Goal: Task Accomplishment & Management: Complete application form

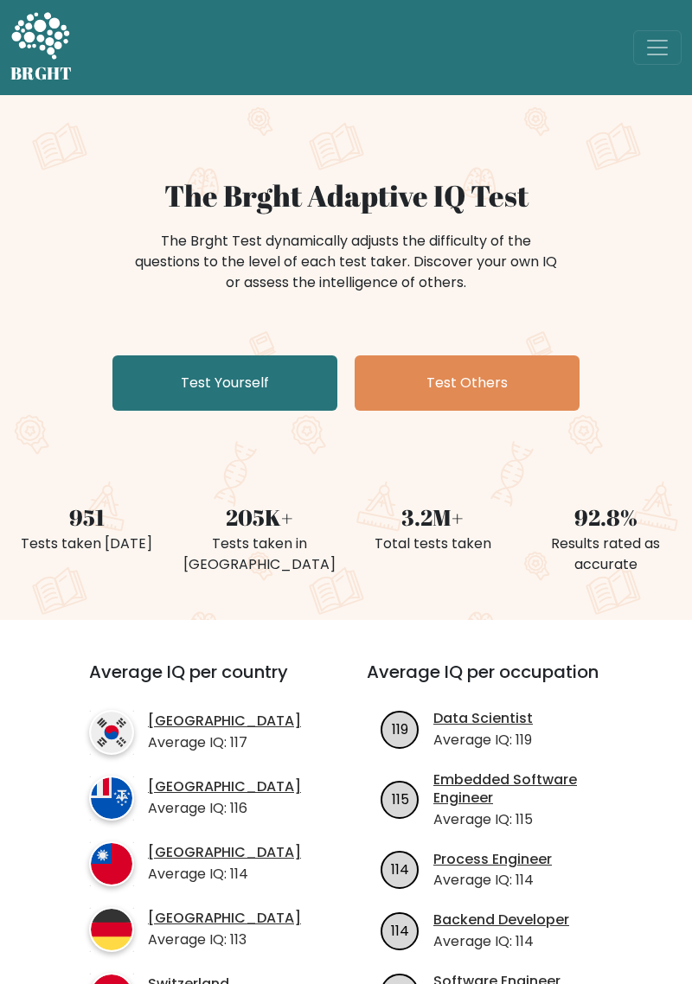
click at [163, 385] on link "Test Yourself" at bounding box center [224, 383] width 225 height 55
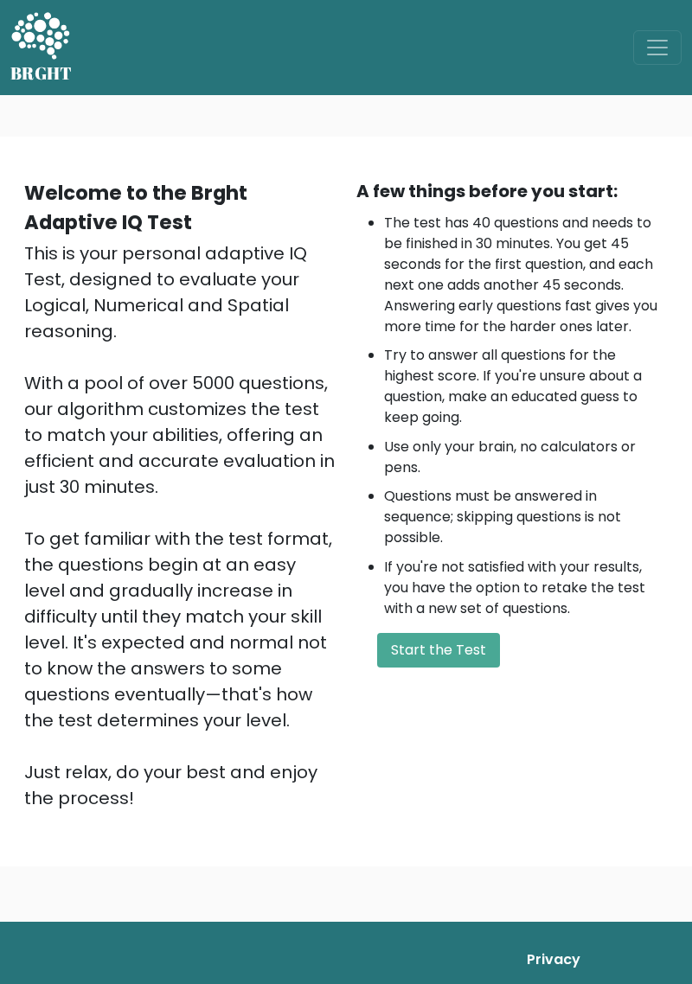
click at [421, 650] on button "Start the Test" at bounding box center [438, 650] width 123 height 35
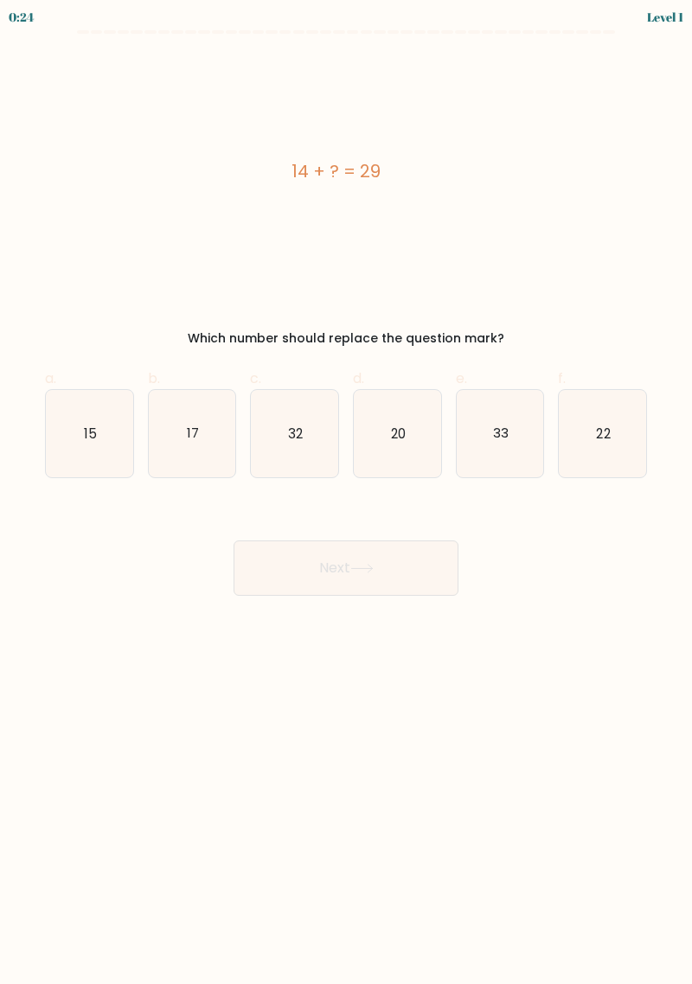
click at [91, 440] on text "15" at bounding box center [90, 433] width 13 height 18
click at [346, 492] on input "a. 15" at bounding box center [346, 497] width 1 height 11
radio input "true"
click at [266, 562] on button "Next" at bounding box center [346, 568] width 225 height 55
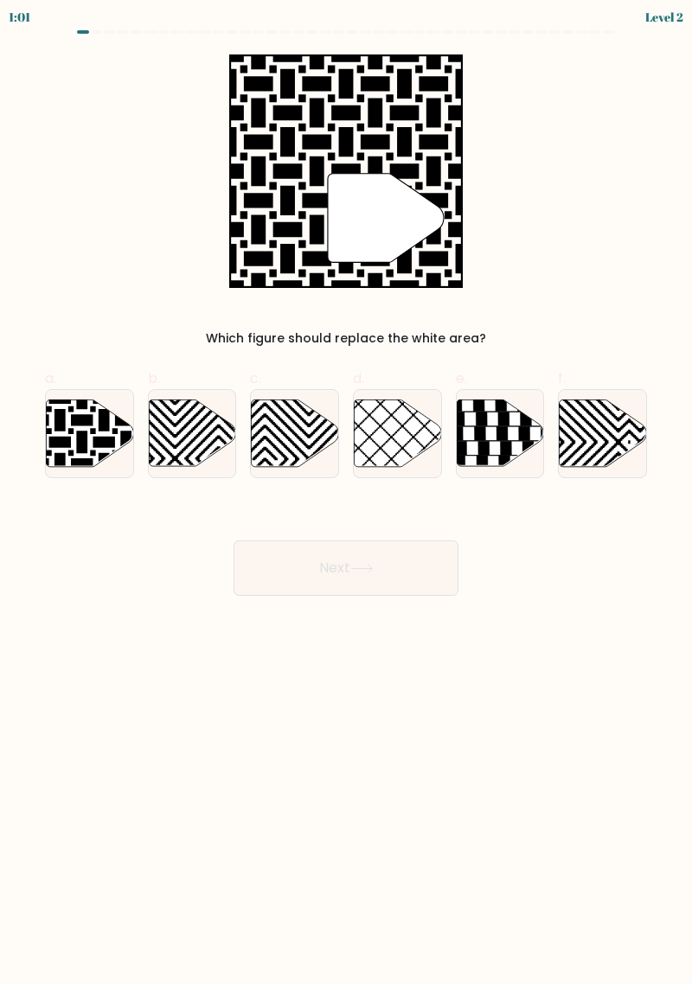
click at [84, 449] on icon at bounding box center [60, 399] width 176 height 176
click at [346, 492] on input "a." at bounding box center [346, 497] width 1 height 11
radio input "true"
click at [294, 558] on button "Next" at bounding box center [346, 568] width 225 height 55
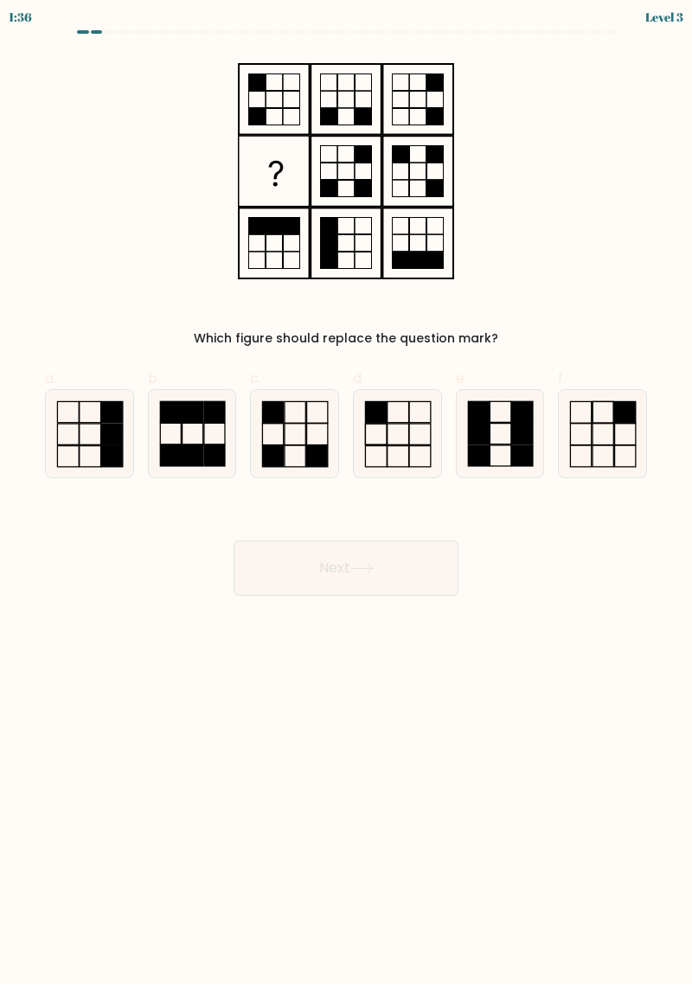
click at [294, 463] on icon at bounding box center [294, 433] width 87 height 87
click at [346, 492] on input "c." at bounding box center [346, 497] width 1 height 11
radio input "true"
click at [306, 575] on button "Next" at bounding box center [346, 568] width 225 height 55
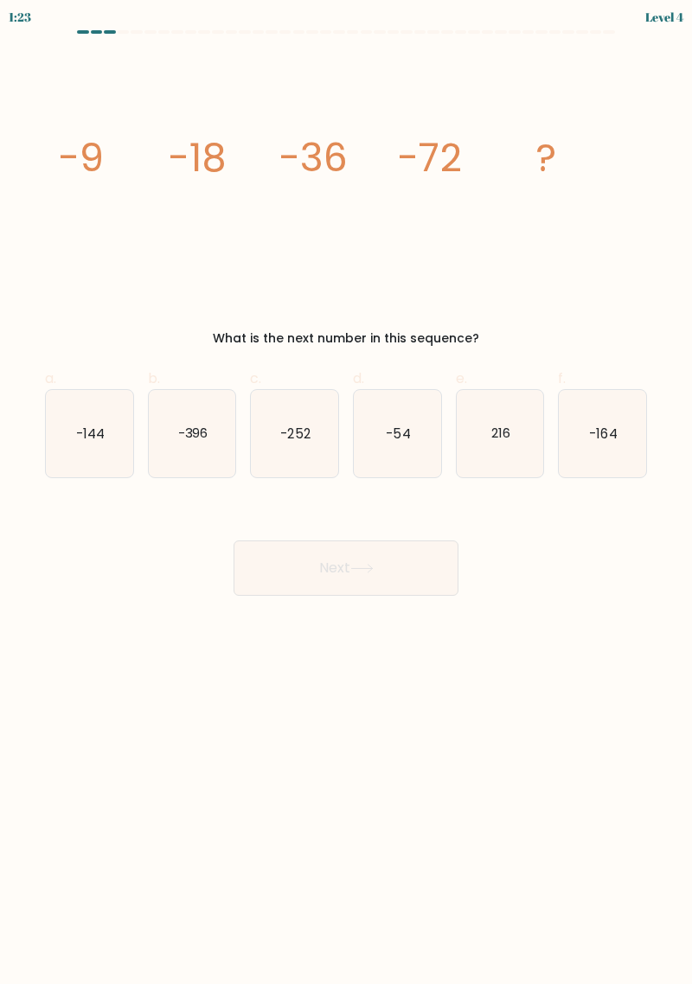
click at [67, 446] on icon "-144" at bounding box center [89, 433] width 87 height 87
click at [346, 492] on input "a. -144" at bounding box center [346, 497] width 1 height 11
radio input "true"
click at [261, 561] on button "Next" at bounding box center [346, 568] width 225 height 55
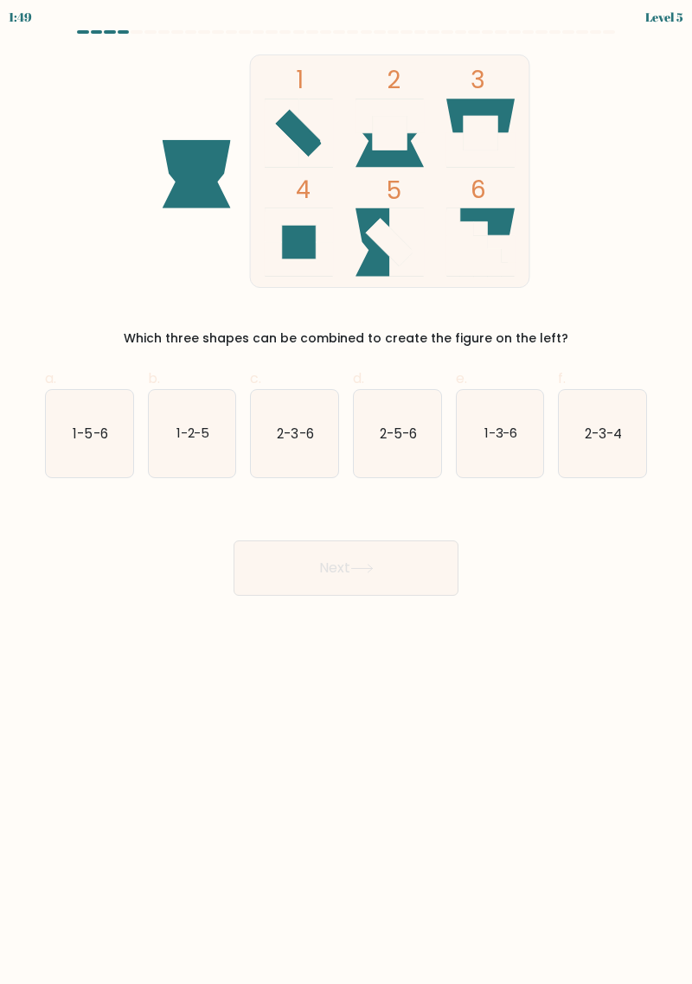
click at [585, 433] on text "2-3-4" at bounding box center [603, 433] width 37 height 18
click at [347, 492] on input "f. 2-3-4" at bounding box center [346, 497] width 1 height 11
radio input "true"
click at [251, 577] on button "Next" at bounding box center [346, 568] width 225 height 55
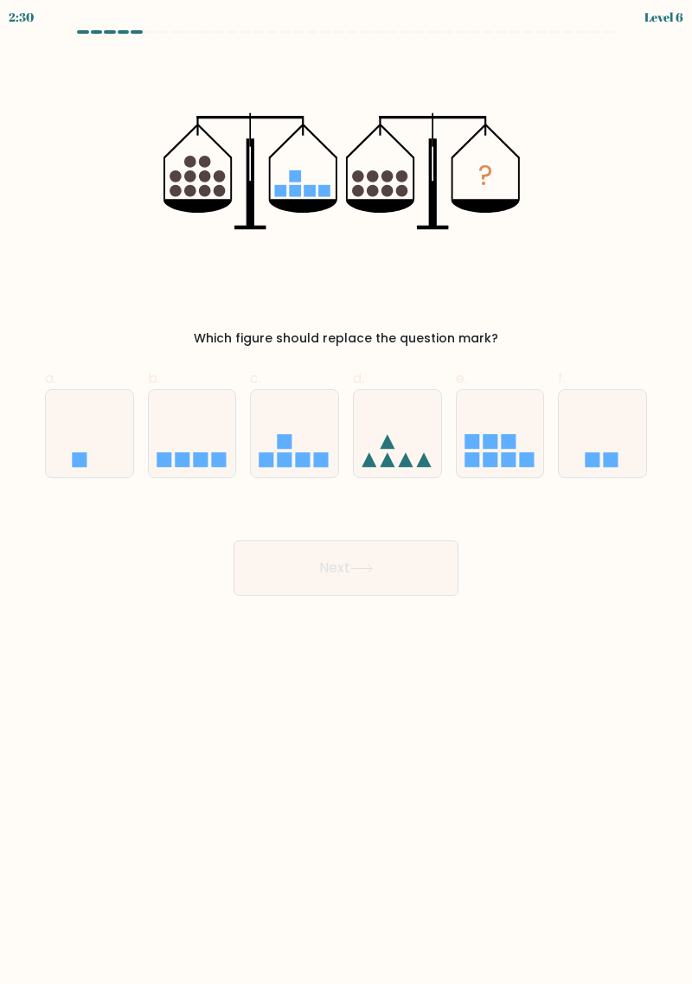
click at [265, 578] on button "Next" at bounding box center [346, 568] width 225 height 55
click at [189, 442] on icon at bounding box center [192, 434] width 87 height 72
click at [346, 492] on input "b." at bounding box center [346, 497] width 1 height 11
radio input "true"
click at [285, 568] on button "Next" at bounding box center [346, 568] width 225 height 55
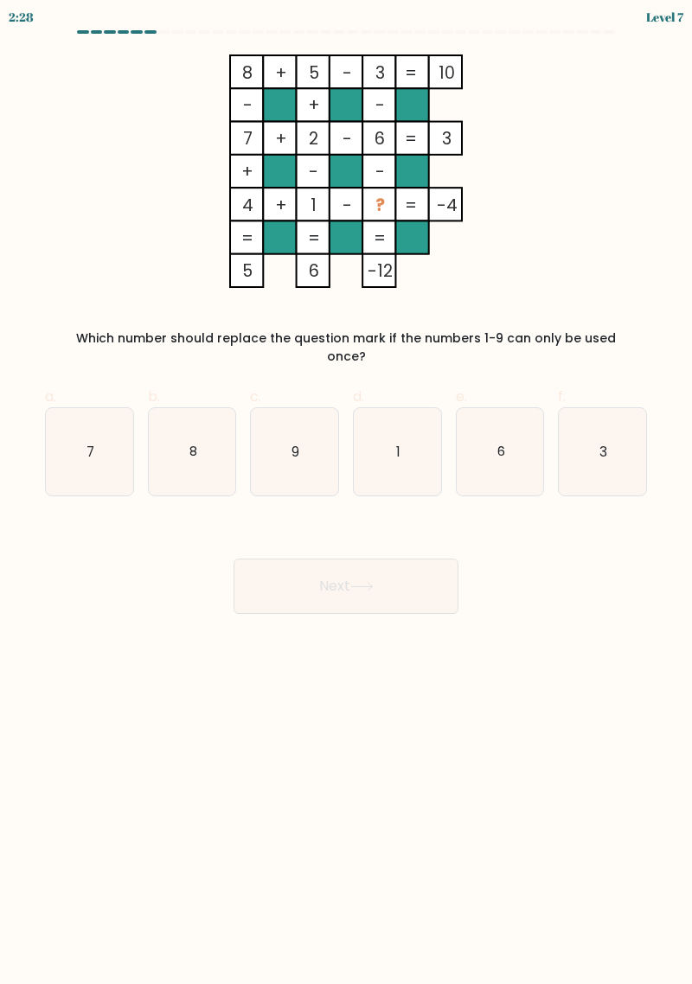
click at [512, 408] on icon "6" at bounding box center [500, 451] width 87 height 87
click at [347, 492] on input "e. 6" at bounding box center [346, 497] width 1 height 11
radio input "true"
click at [251, 570] on button "Next" at bounding box center [346, 586] width 225 height 55
click at [299, 531] on div "Next" at bounding box center [346, 565] width 623 height 97
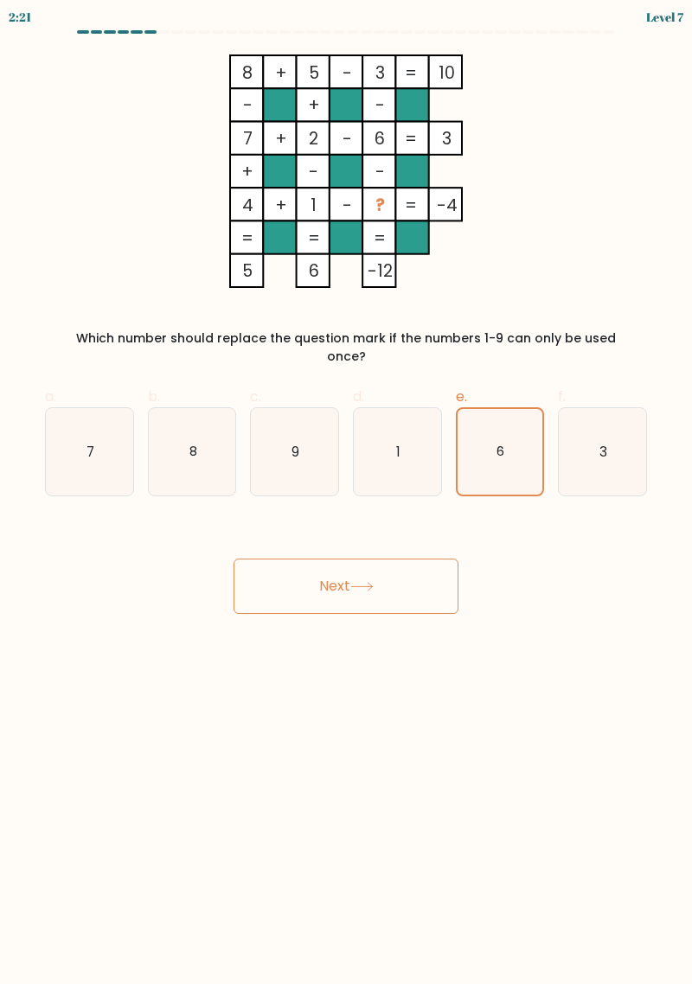
click at [299, 584] on button "Next" at bounding box center [346, 586] width 225 height 55
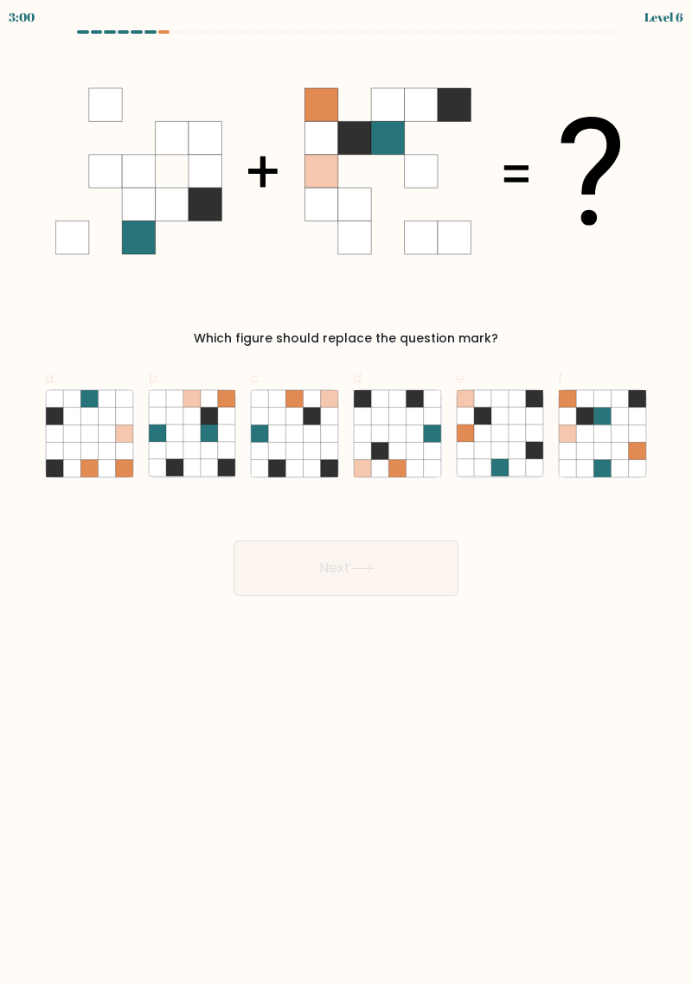
click at [571, 427] on icon at bounding box center [567, 433] width 17 height 17
click at [347, 492] on input "f." at bounding box center [346, 497] width 1 height 11
radio input "true"
click at [249, 572] on button "Next" at bounding box center [346, 568] width 225 height 55
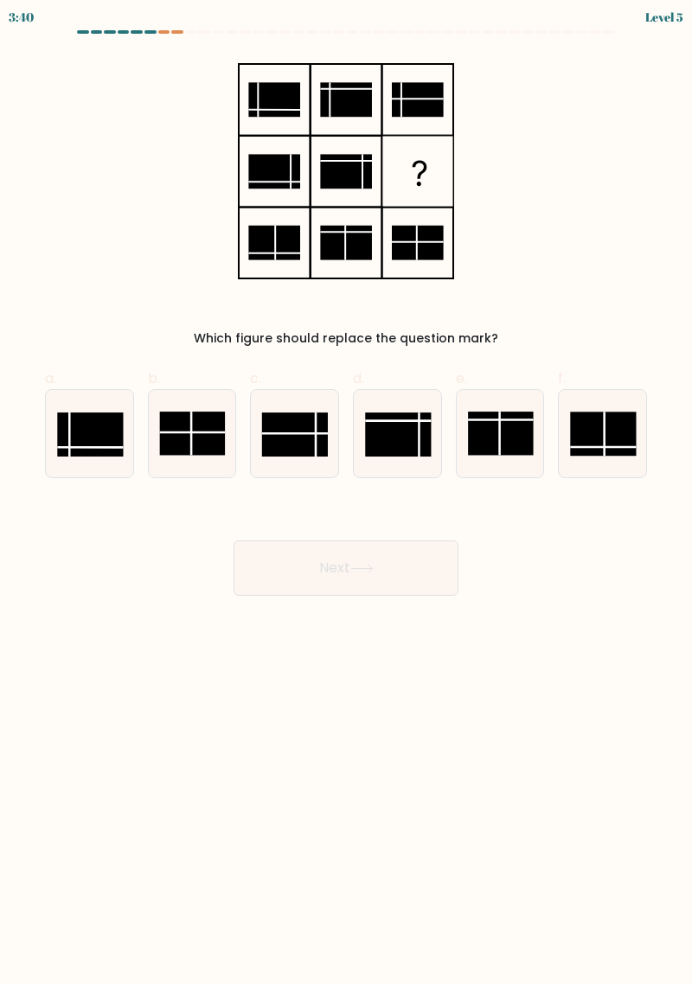
click at [413, 437] on rect at bounding box center [398, 435] width 66 height 44
click at [347, 492] on input "d." at bounding box center [346, 497] width 1 height 11
radio input "true"
click at [290, 450] on rect at bounding box center [295, 435] width 66 height 44
click at [346, 492] on input "c." at bounding box center [346, 497] width 1 height 11
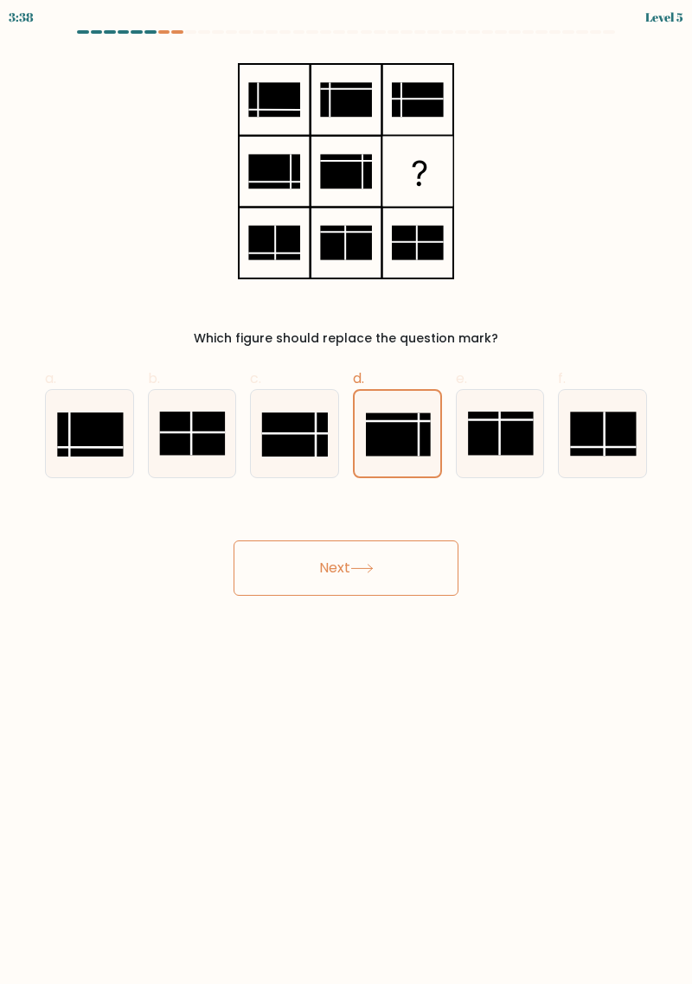
radio input "true"
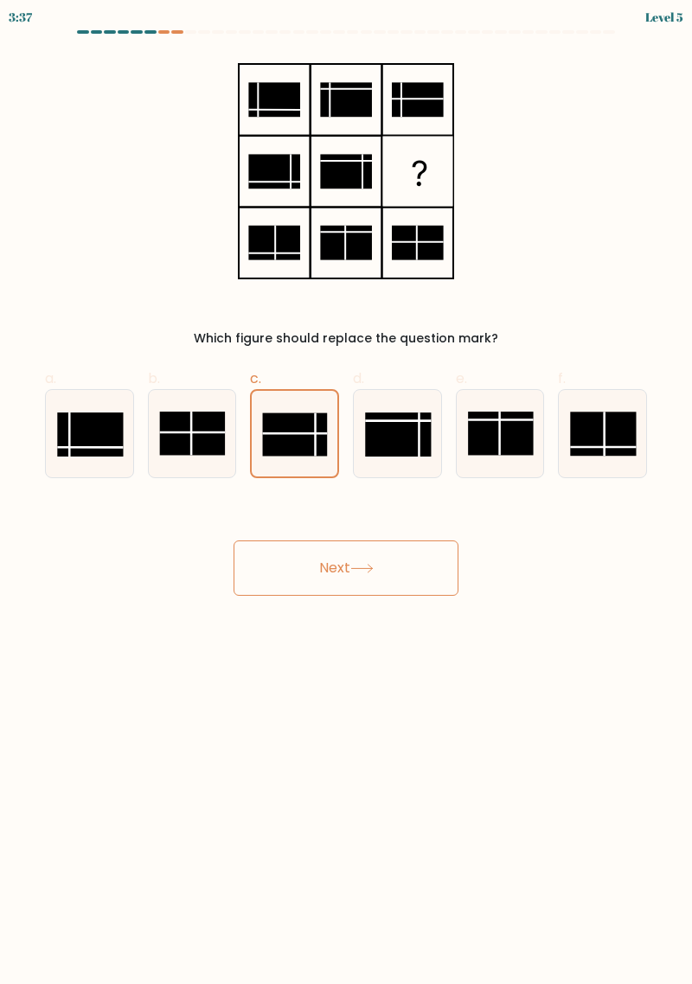
click at [353, 573] on button "Next" at bounding box center [346, 568] width 225 height 55
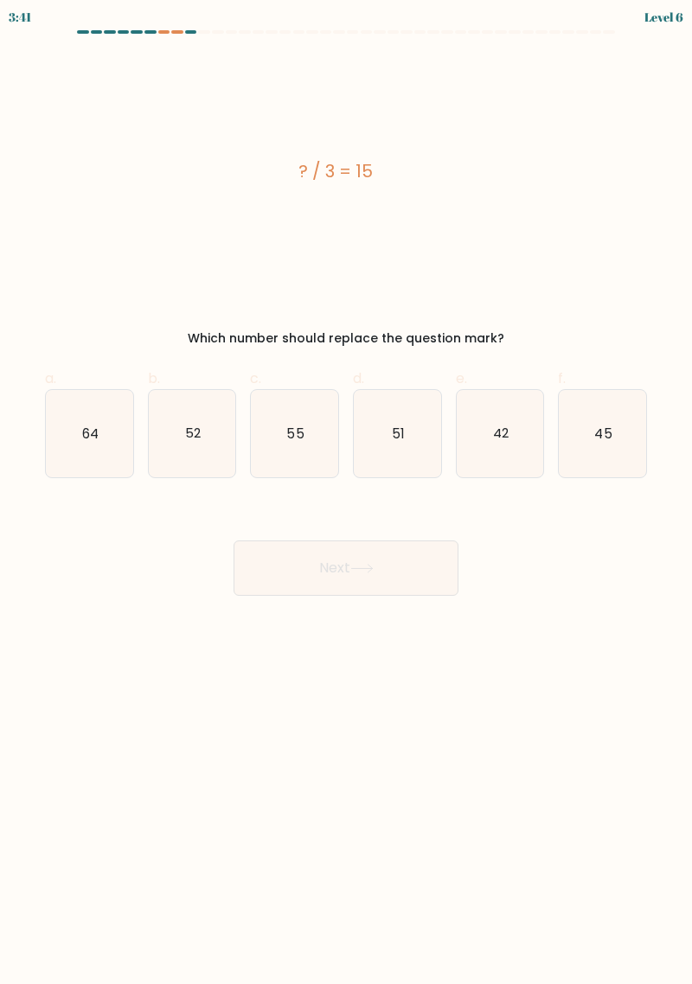
click at [611, 423] on icon "45" at bounding box center [602, 433] width 87 height 87
click at [347, 492] on input "f. 45" at bounding box center [346, 497] width 1 height 11
radio input "true"
click at [285, 578] on button "Next" at bounding box center [346, 568] width 225 height 55
click at [282, 541] on button "Next" at bounding box center [346, 568] width 225 height 55
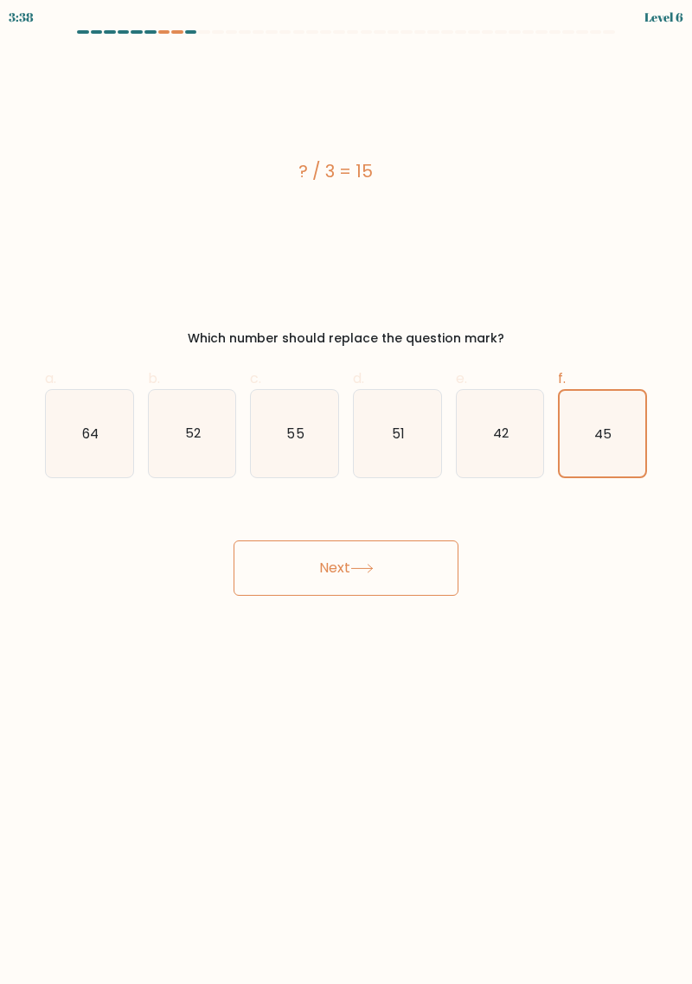
click at [325, 568] on button "Next" at bounding box center [346, 568] width 225 height 55
click at [268, 572] on button "Next" at bounding box center [346, 568] width 225 height 55
click at [406, 580] on button "Next" at bounding box center [346, 568] width 225 height 55
click at [398, 561] on button "Next" at bounding box center [346, 568] width 225 height 55
click at [391, 548] on button "Next" at bounding box center [346, 568] width 225 height 55
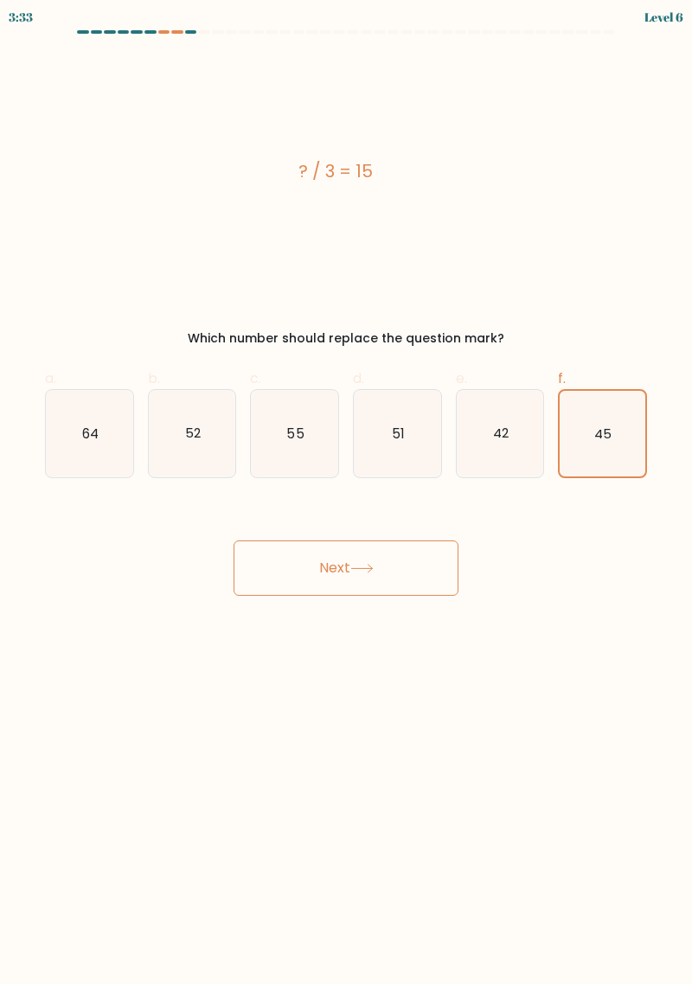
click at [295, 567] on button "Next" at bounding box center [346, 568] width 225 height 55
click at [300, 575] on button "Next" at bounding box center [346, 568] width 225 height 55
click at [301, 574] on button "Next" at bounding box center [346, 568] width 225 height 55
click at [298, 569] on button "Next" at bounding box center [346, 568] width 225 height 55
click at [296, 561] on button "Next" at bounding box center [346, 568] width 225 height 55
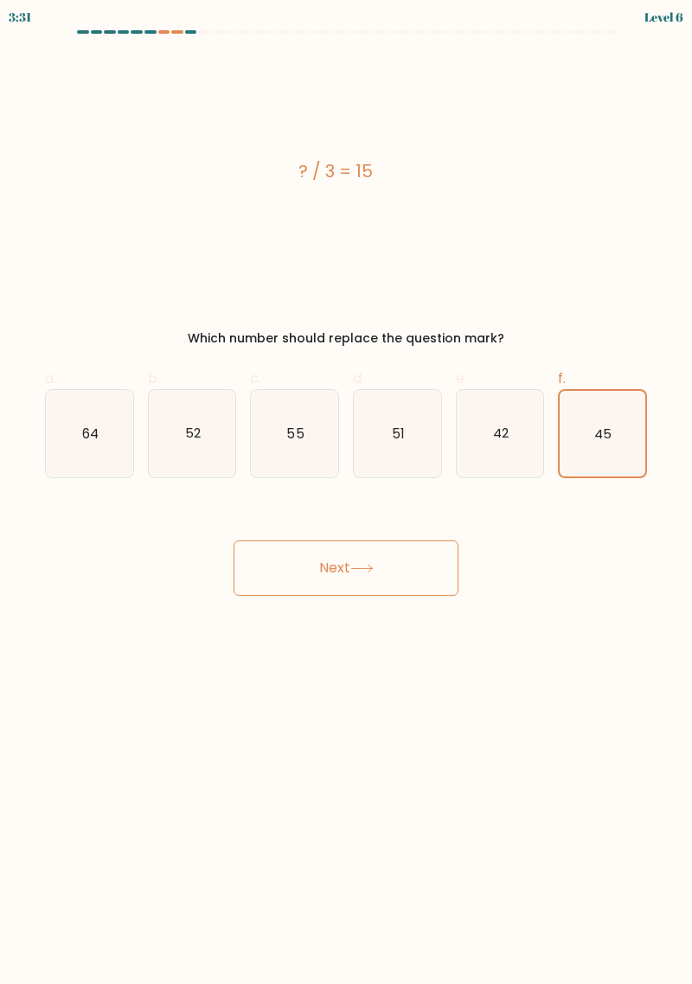
click at [287, 580] on button "Next" at bounding box center [346, 568] width 225 height 55
click at [287, 581] on button "Next" at bounding box center [346, 568] width 225 height 55
click at [600, 433] on text "45" at bounding box center [603, 433] width 17 height 17
click at [347, 492] on input "f. 45" at bounding box center [346, 497] width 1 height 11
click at [298, 528] on div "Next" at bounding box center [346, 547] width 623 height 97
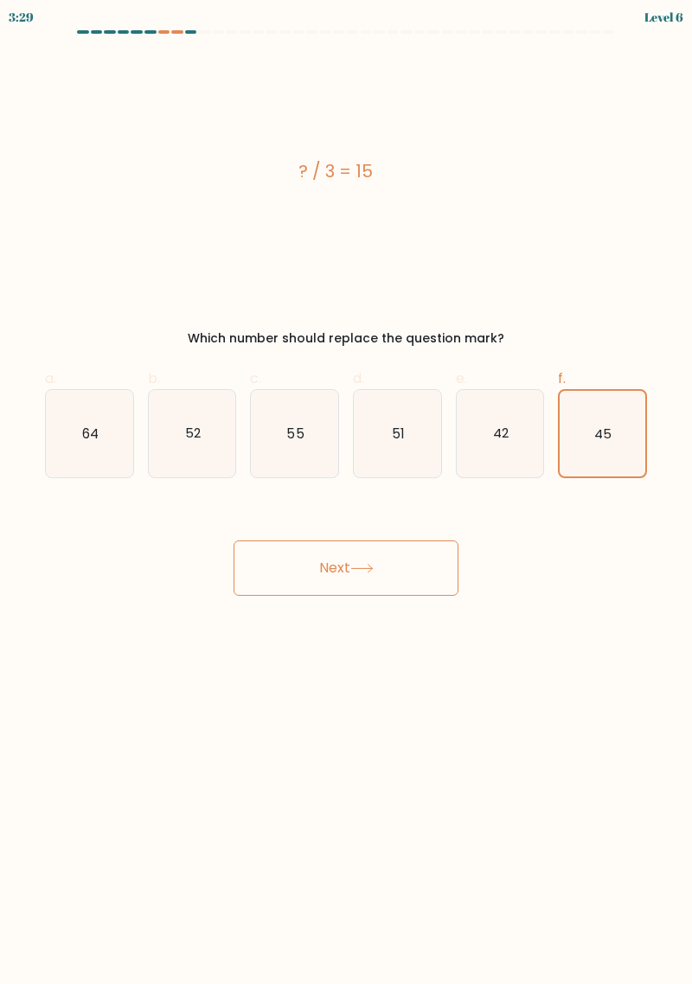
click at [299, 557] on button "Next" at bounding box center [346, 568] width 225 height 55
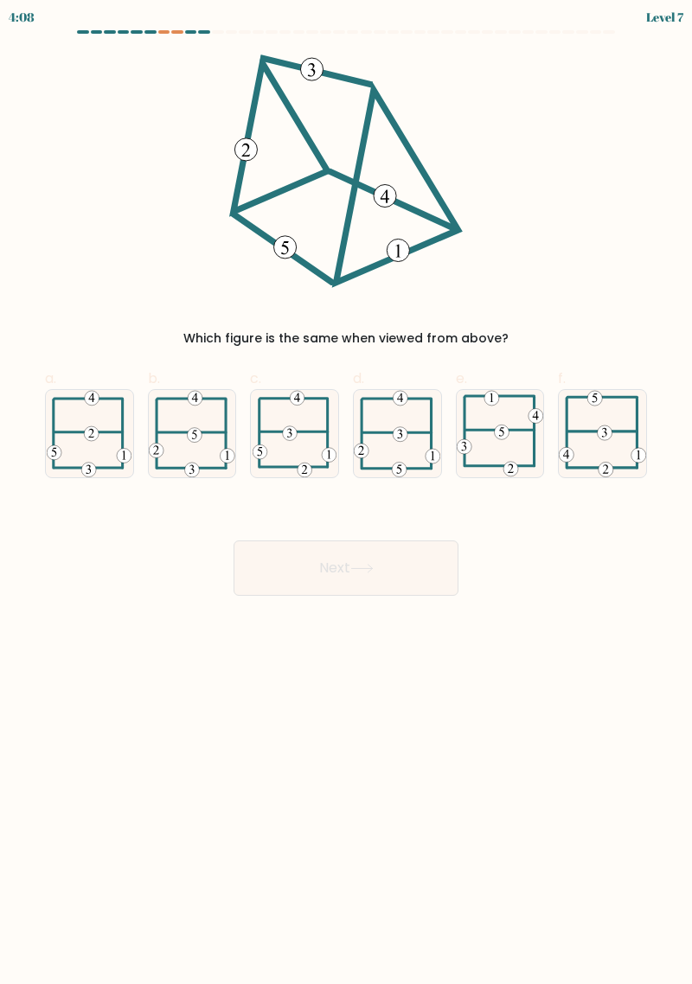
click at [598, 419] on icon at bounding box center [602, 433] width 87 height 86
click at [347, 492] on input "f." at bounding box center [346, 497] width 1 height 11
radio input "true"
click at [235, 570] on button "Next" at bounding box center [346, 568] width 225 height 55
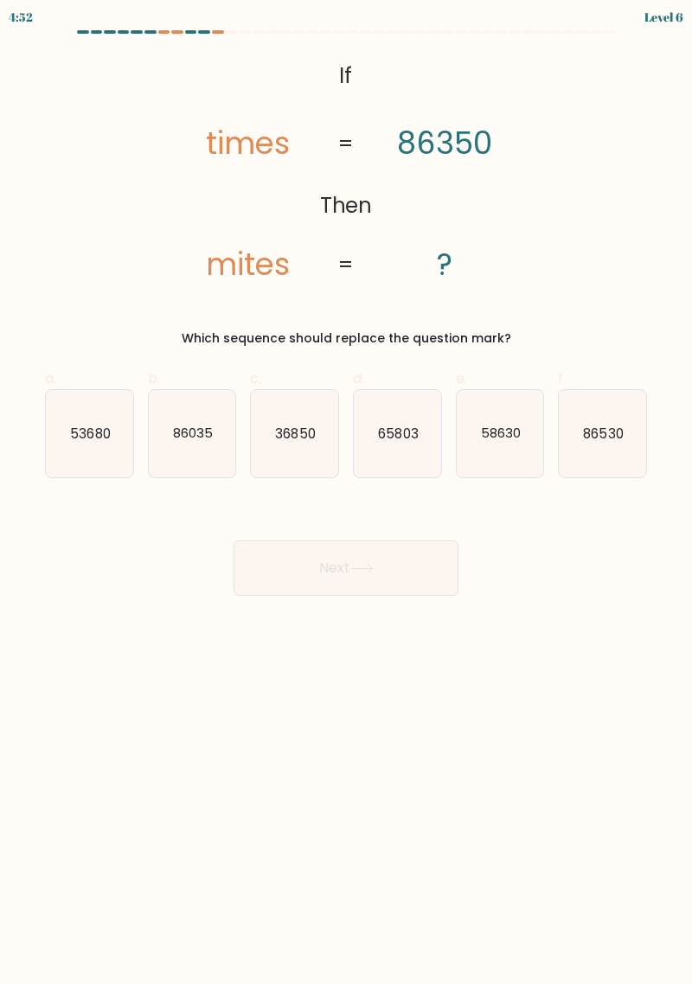
click at [274, 571] on button "Next" at bounding box center [346, 568] width 225 height 55
click at [593, 426] on text "86530" at bounding box center [604, 433] width 40 height 18
click at [347, 492] on input "f. 86530" at bounding box center [346, 497] width 1 height 11
radio input "true"
click at [269, 580] on button "Next" at bounding box center [346, 568] width 225 height 55
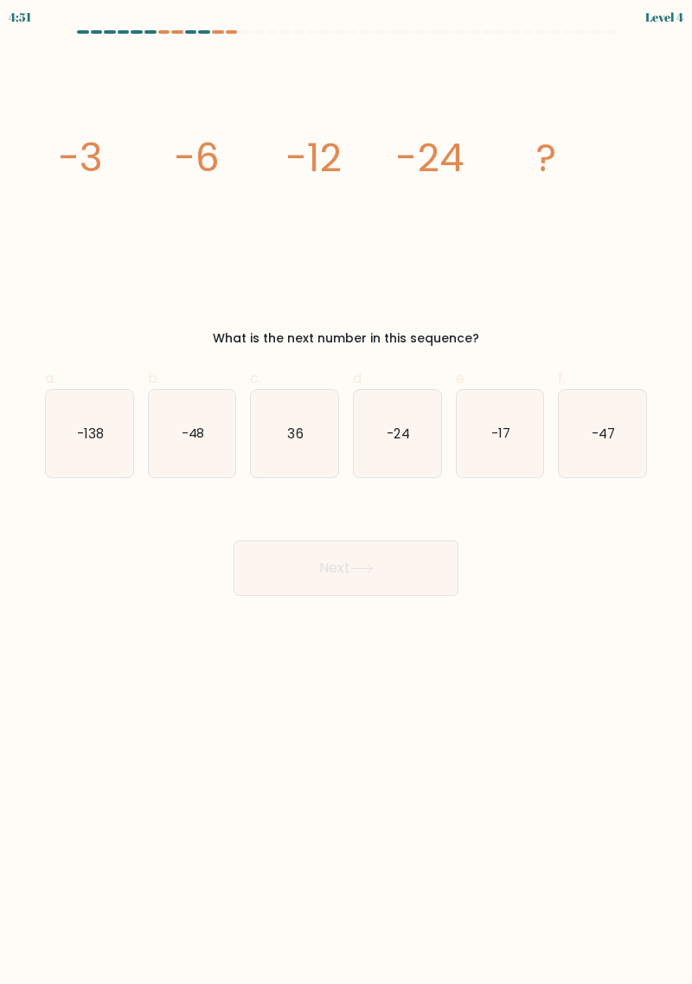
click at [285, 554] on button "Next" at bounding box center [346, 568] width 225 height 55
click at [122, 458] on icon "-138" at bounding box center [89, 433] width 87 height 87
click at [346, 492] on input "a. -138" at bounding box center [346, 497] width 1 height 11
radio input "true"
click at [269, 557] on button "Next" at bounding box center [346, 568] width 225 height 55
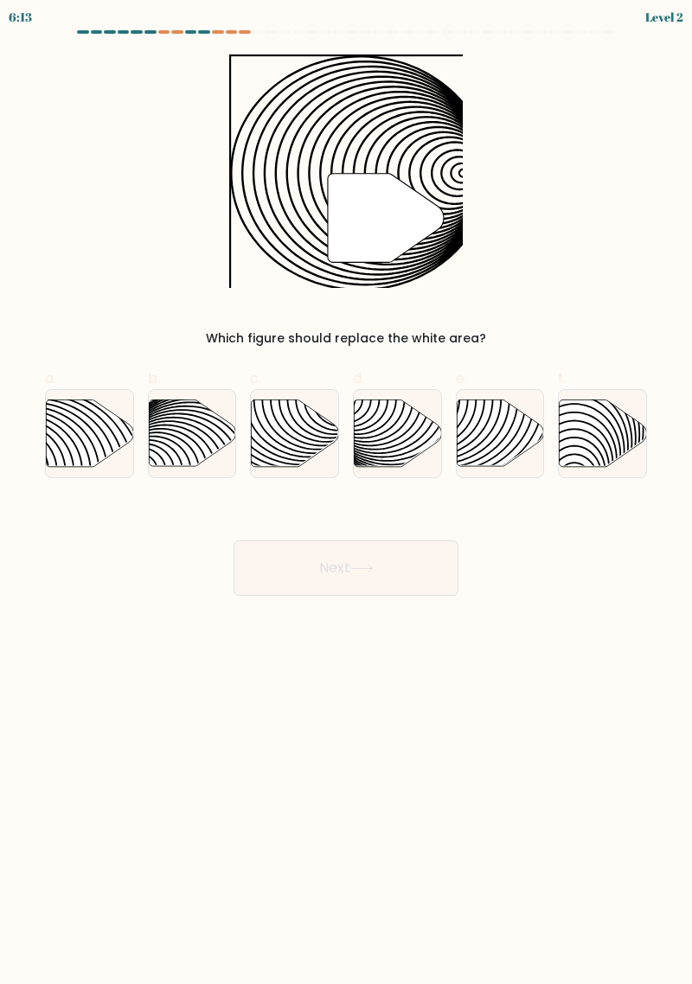
click at [277, 434] on icon at bounding box center [295, 433] width 87 height 67
click at [346, 492] on input "c." at bounding box center [346, 497] width 1 height 11
radio input "true"
click at [256, 565] on button "Next" at bounding box center [346, 568] width 225 height 55
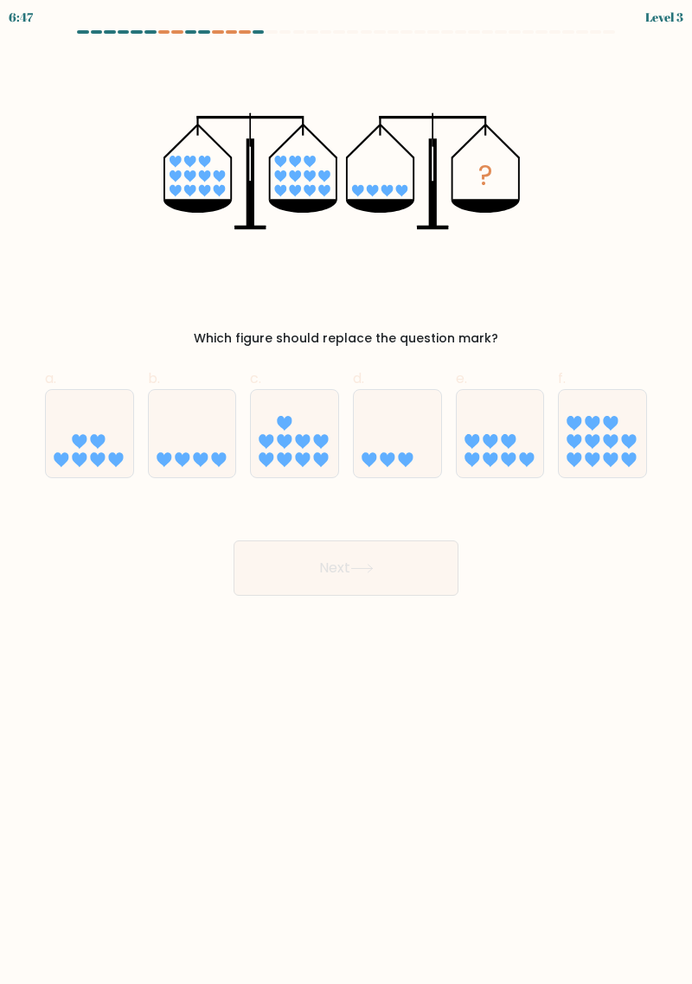
click at [205, 460] on icon at bounding box center [200, 459] width 15 height 15
click at [346, 492] on input "b." at bounding box center [346, 497] width 1 height 11
radio input "true"
click at [281, 585] on button "Next" at bounding box center [346, 568] width 225 height 55
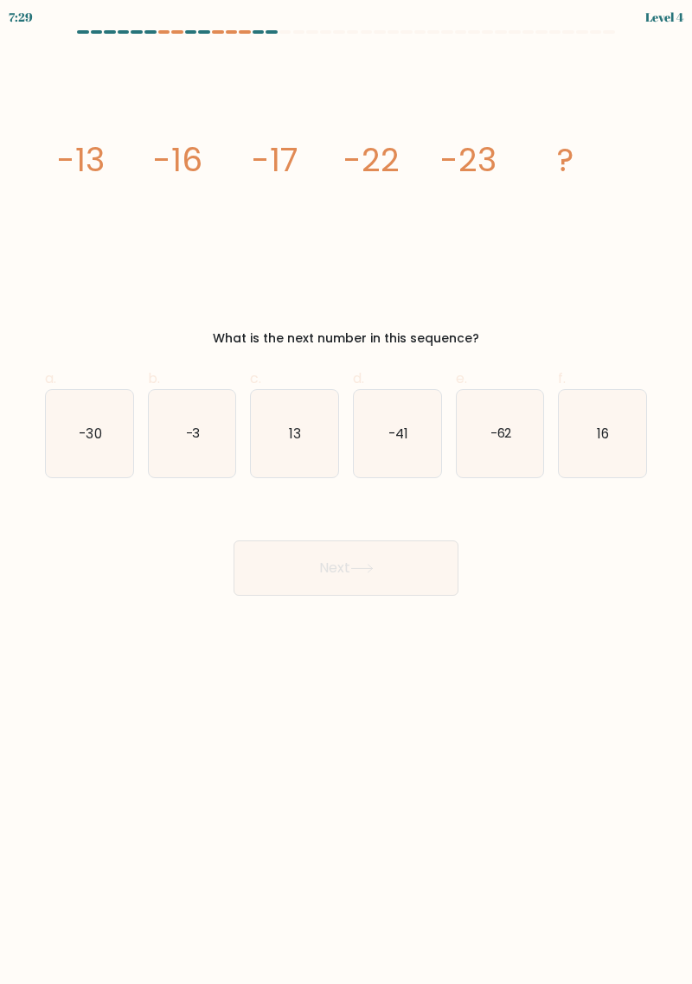
click at [497, 437] on text "-62" at bounding box center [501, 433] width 22 height 18
click at [347, 492] on input "e. -62" at bounding box center [346, 497] width 1 height 11
radio input "true"
click at [420, 440] on icon "-41" at bounding box center [397, 433] width 87 height 87
click at [347, 492] on input "d. -41" at bounding box center [346, 497] width 1 height 11
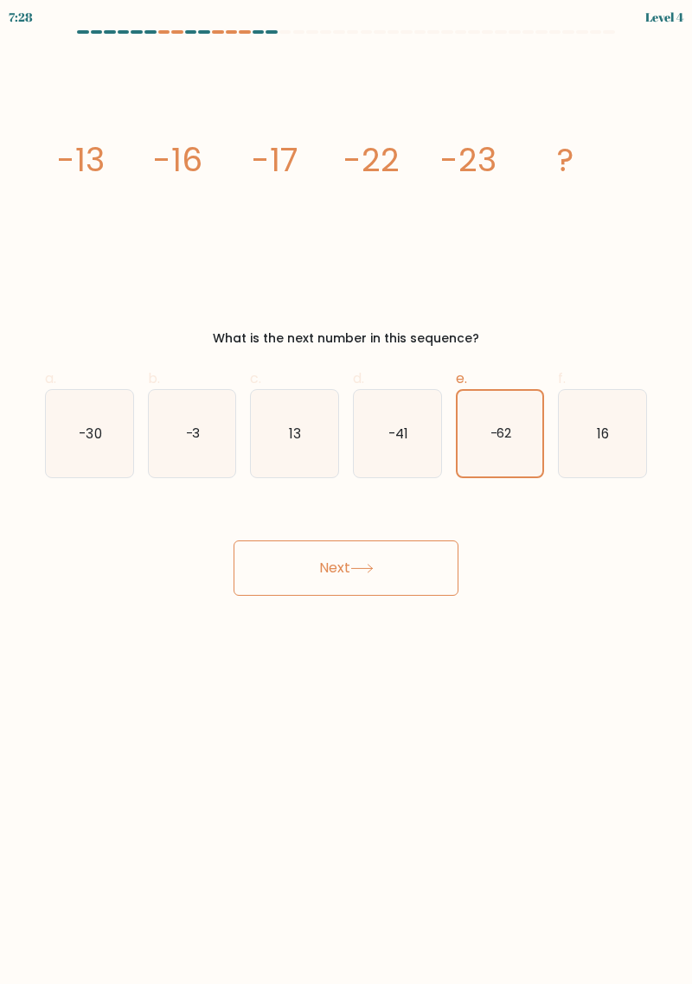
radio input "true"
click at [99, 462] on icon "-30" at bounding box center [89, 433] width 87 height 87
click at [346, 492] on input "a. -30" at bounding box center [346, 497] width 1 height 11
radio input "true"
click at [260, 585] on button "Next" at bounding box center [346, 568] width 225 height 55
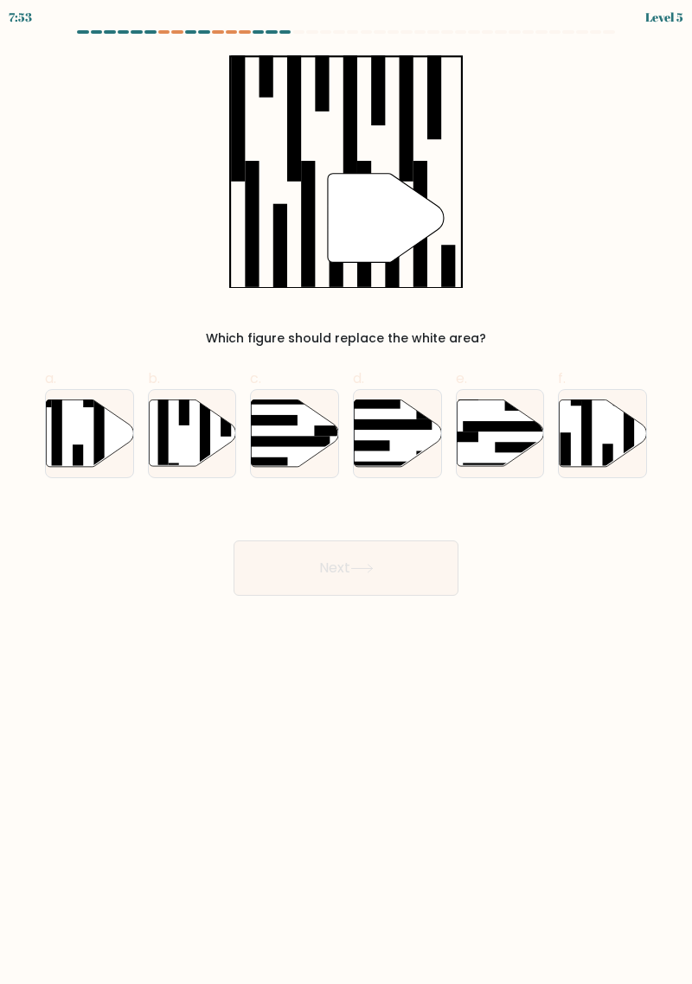
click at [575, 432] on icon at bounding box center [603, 433] width 87 height 67
click at [347, 492] on input "f." at bounding box center [346, 497] width 1 height 11
radio input "true"
click at [266, 579] on button "Next" at bounding box center [346, 568] width 225 height 55
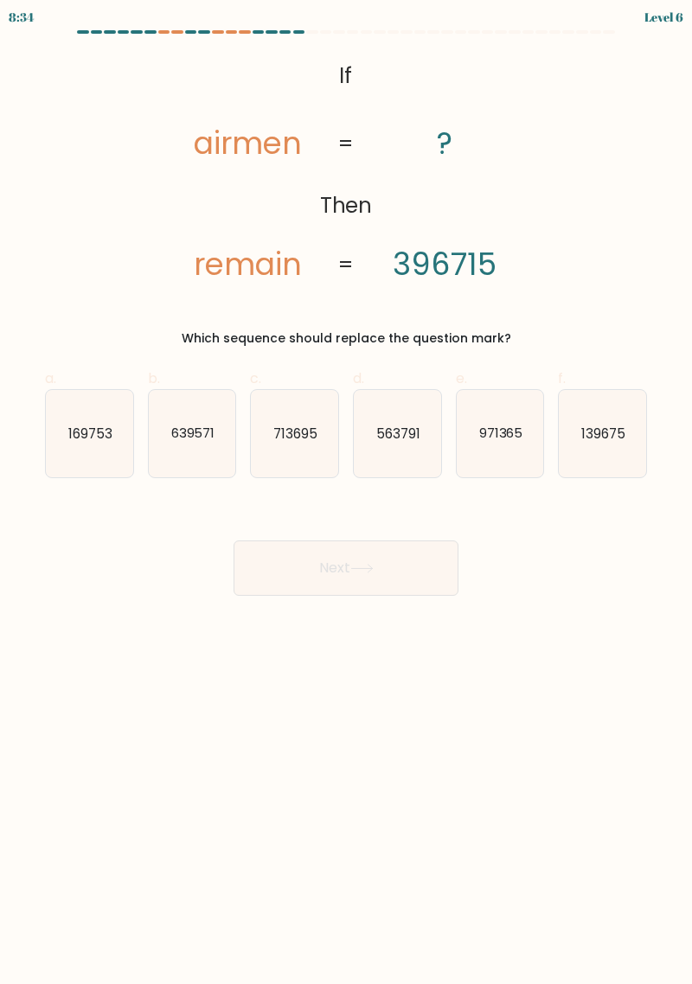
click at [283, 450] on icon "713695" at bounding box center [294, 433] width 87 height 87
click at [346, 492] on input "c. 713695" at bounding box center [346, 497] width 1 height 11
radio input "true"
click at [336, 586] on button "Next" at bounding box center [346, 568] width 225 height 55
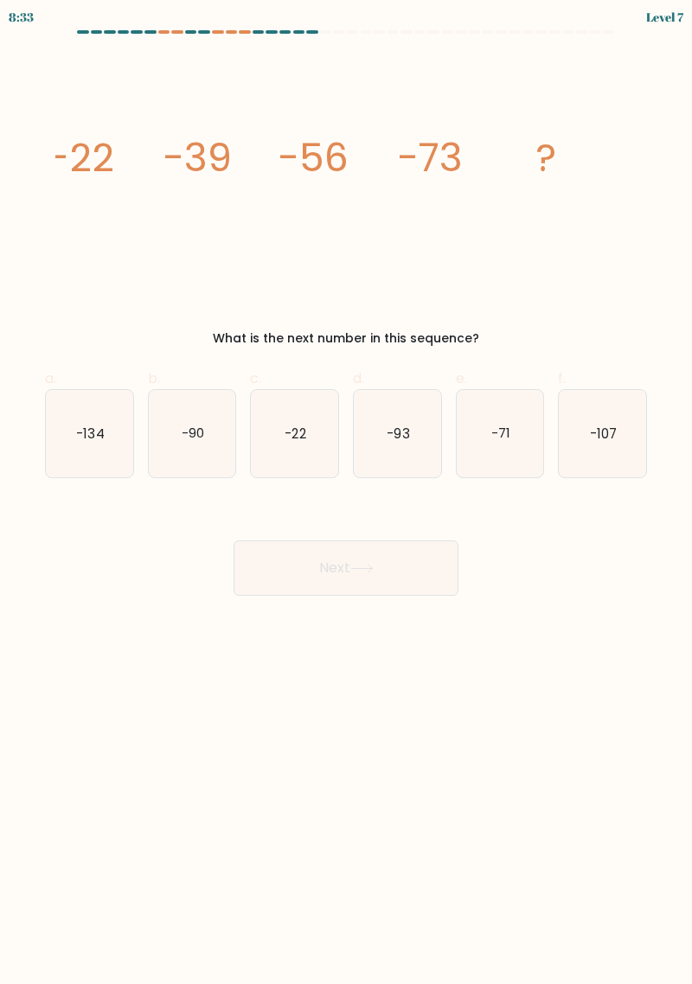
click at [302, 566] on button "Next" at bounding box center [346, 568] width 225 height 55
click at [183, 438] on text "-90" at bounding box center [193, 433] width 22 height 18
click at [346, 492] on input "b. -90" at bounding box center [346, 497] width 1 height 11
radio input "true"
click at [295, 522] on div "Next" at bounding box center [346, 547] width 623 height 97
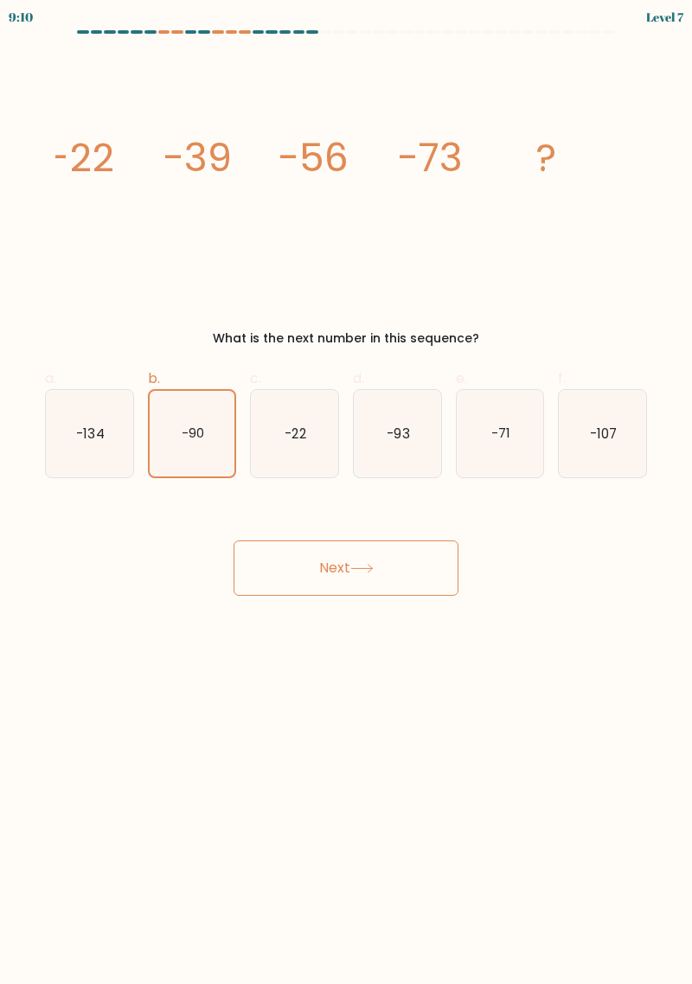
click at [287, 554] on button "Next" at bounding box center [346, 568] width 225 height 55
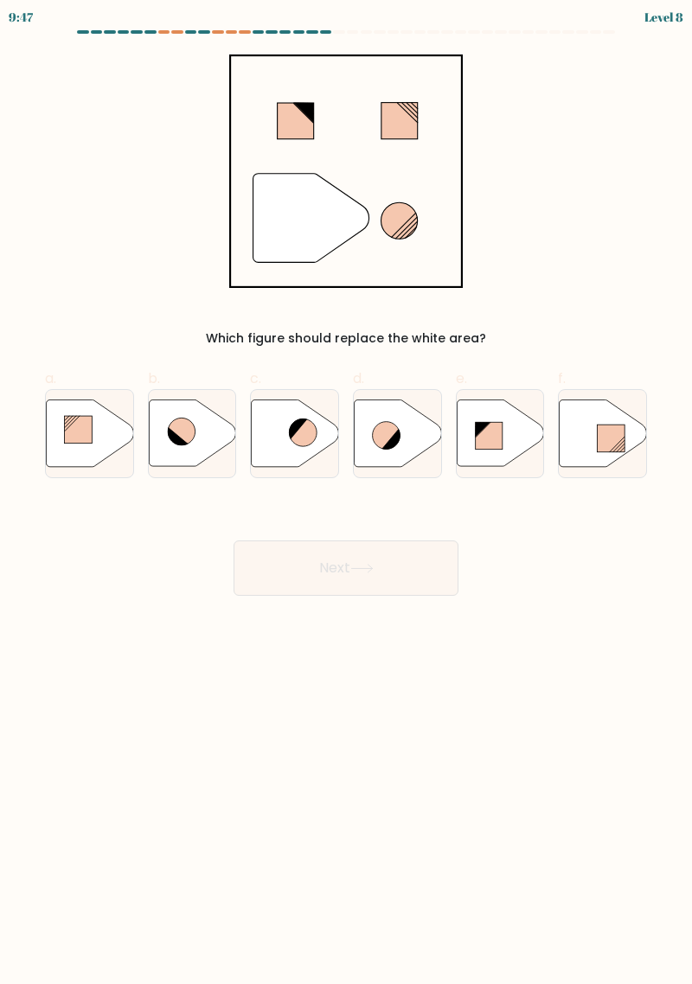
click at [157, 415] on icon at bounding box center [192, 433] width 87 height 67
click at [346, 492] on input "b." at bounding box center [346, 497] width 1 height 11
radio input "true"
click at [283, 569] on button "Next" at bounding box center [346, 568] width 225 height 55
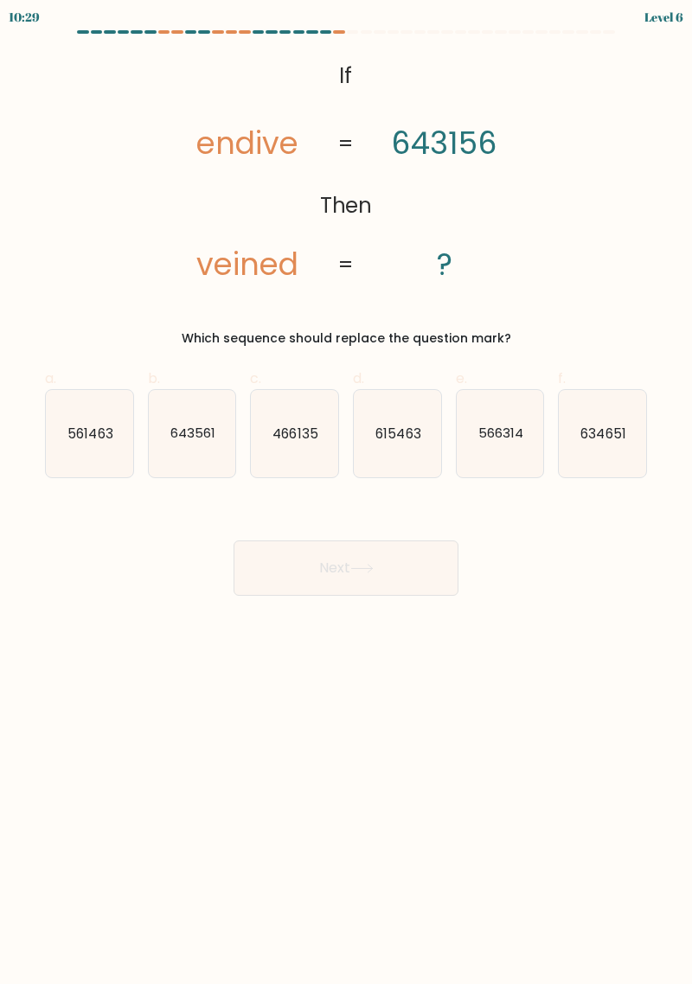
click at [70, 423] on icon "561463" at bounding box center [89, 433] width 87 height 87
click at [346, 492] on input "a. 561463" at bounding box center [346, 497] width 1 height 11
radio input "true"
click at [280, 570] on button "Next" at bounding box center [346, 568] width 225 height 55
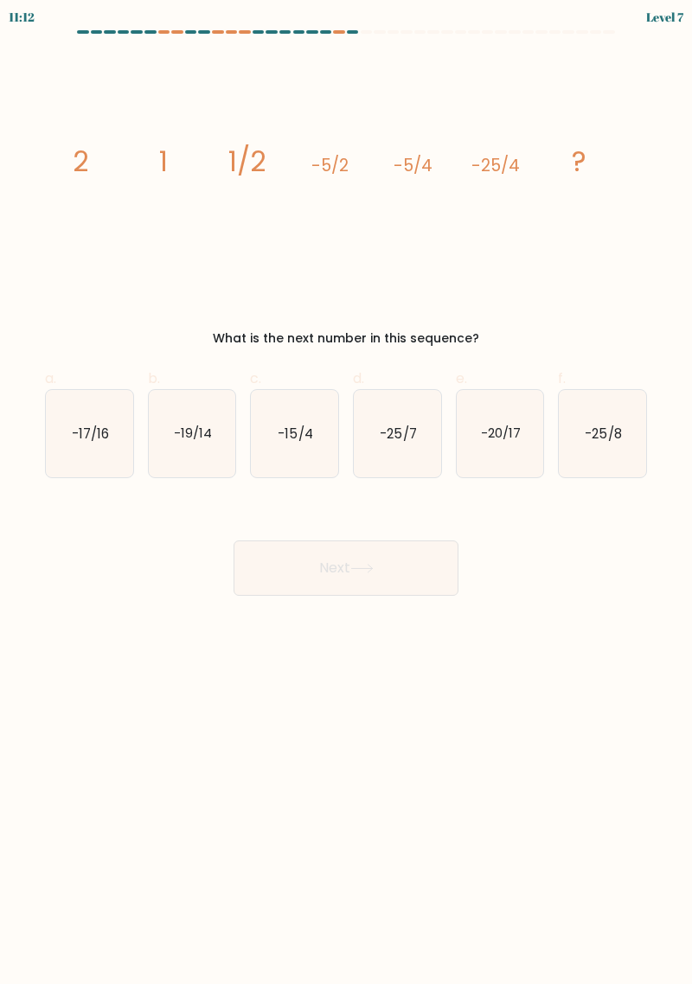
click at [313, 574] on button "Next" at bounding box center [346, 568] width 225 height 55
click at [222, 436] on icon "-19/14" at bounding box center [192, 433] width 87 height 87
click at [346, 492] on input "b. -19/14" at bounding box center [346, 497] width 1 height 11
radio input "true"
click at [290, 576] on button "Next" at bounding box center [346, 568] width 225 height 55
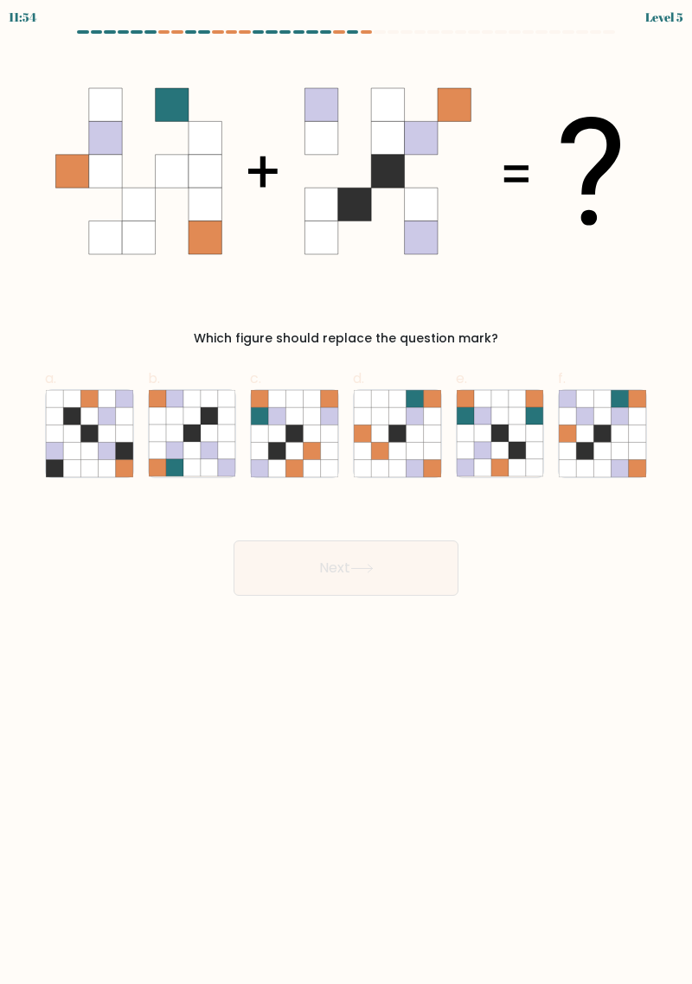
click at [573, 410] on icon at bounding box center [567, 415] width 17 height 17
click at [347, 492] on input "f." at bounding box center [346, 497] width 1 height 11
radio input "true"
click at [287, 564] on button "Next" at bounding box center [346, 568] width 225 height 55
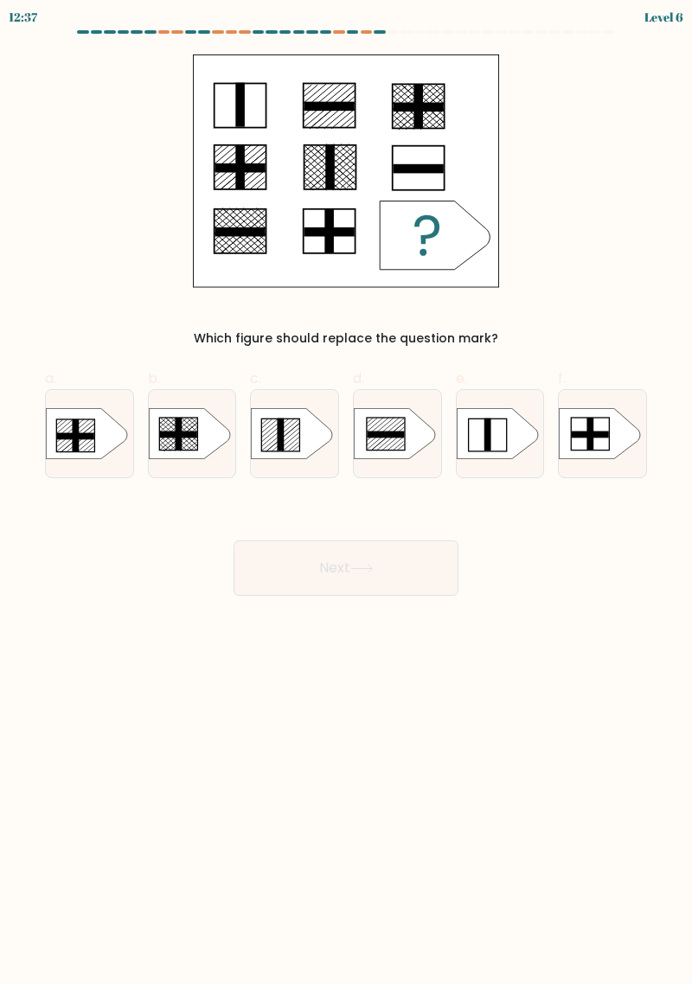
click at [262, 445] on icon at bounding box center [292, 433] width 81 height 51
click at [346, 492] on input "c." at bounding box center [346, 497] width 1 height 11
radio input "true"
click at [292, 586] on button "Next" at bounding box center [346, 568] width 225 height 55
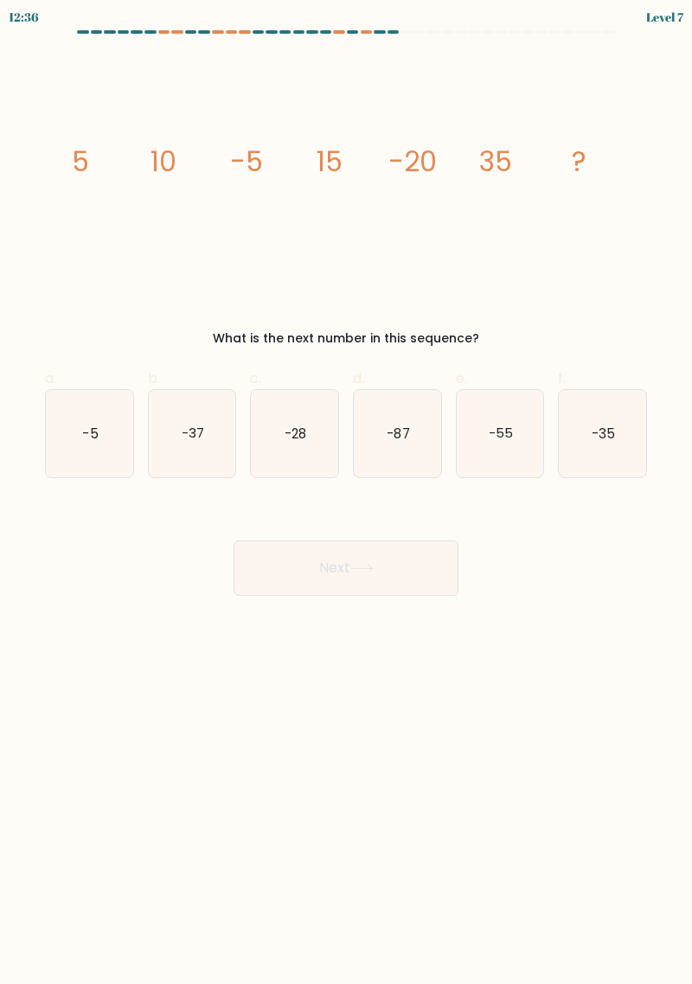
click at [193, 433] on text "-37" at bounding box center [193, 433] width 22 height 18
click at [346, 492] on input "b. -37" at bounding box center [346, 497] width 1 height 11
radio input "true"
click at [285, 569] on button "Next" at bounding box center [346, 568] width 225 height 55
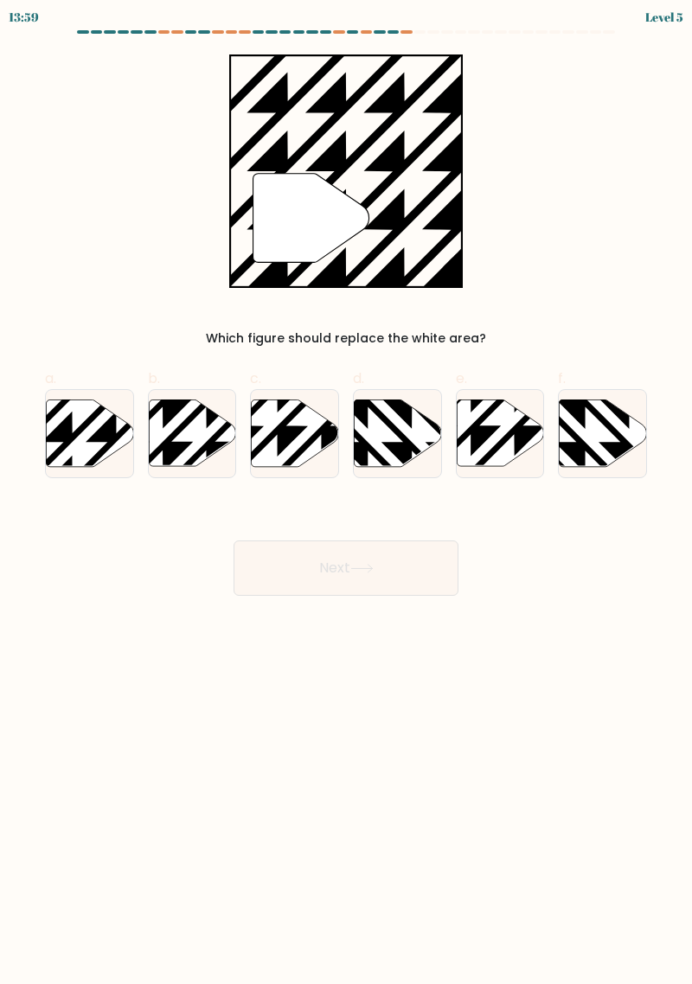
click at [72, 429] on icon at bounding box center [117, 399] width 176 height 176
click at [346, 492] on input "a." at bounding box center [346, 497] width 1 height 11
radio input "true"
click at [280, 563] on button "Next" at bounding box center [346, 568] width 225 height 55
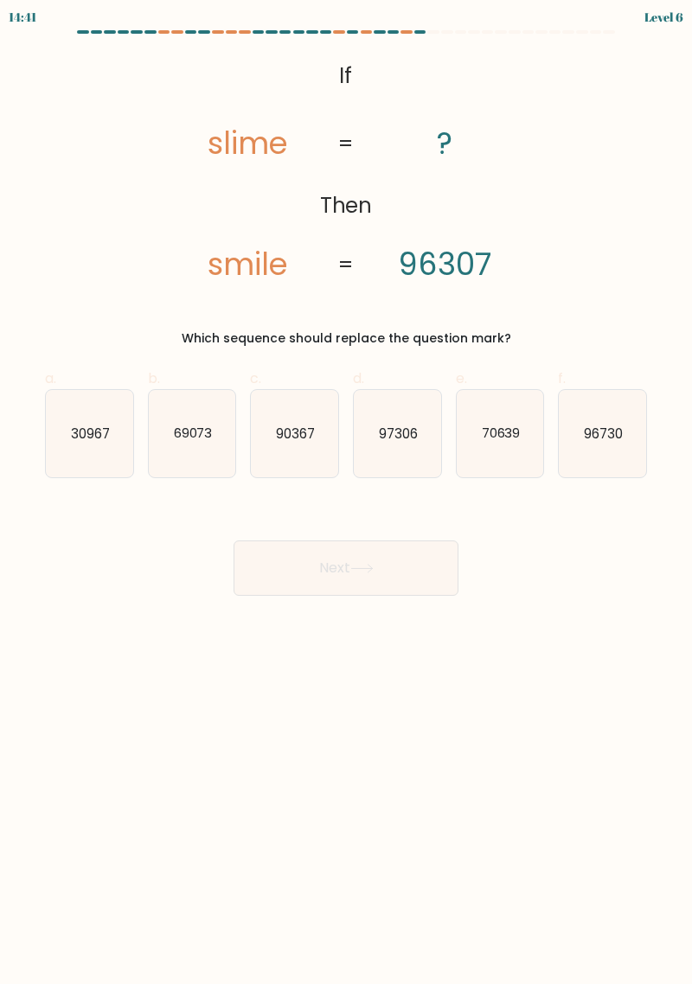
click at [593, 424] on text "96730" at bounding box center [603, 433] width 39 height 18
click at [347, 492] on input "f. 96730" at bounding box center [346, 497] width 1 height 11
radio input "true"
click at [289, 551] on button "Next" at bounding box center [346, 568] width 225 height 55
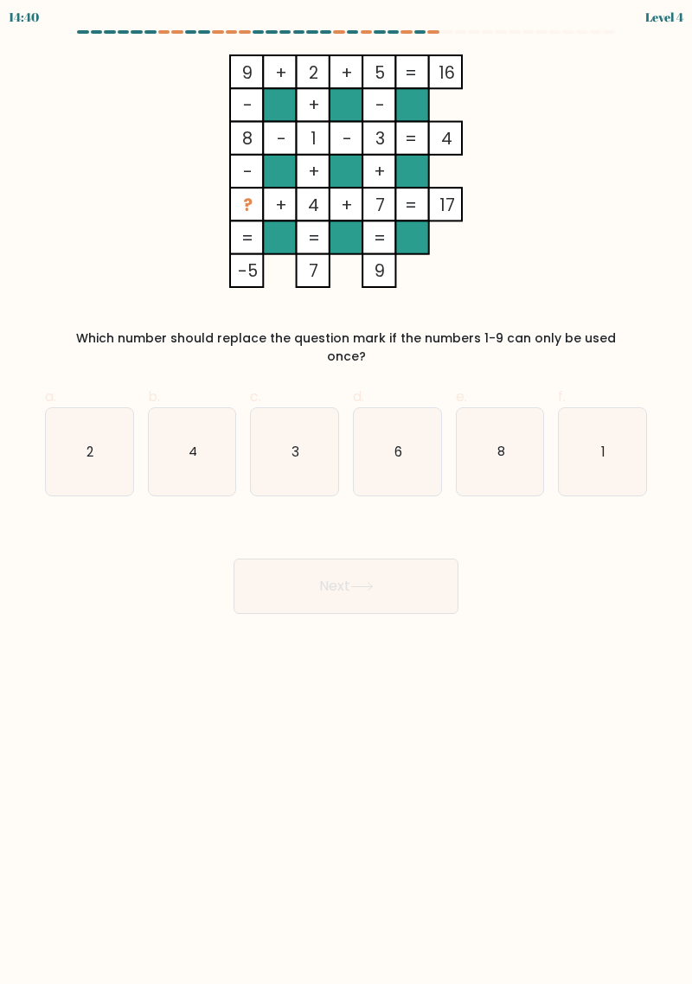
click at [298, 574] on button "Next" at bounding box center [346, 586] width 225 height 55
click at [177, 441] on icon "4" at bounding box center [192, 451] width 87 height 87
click at [346, 492] on input "b. 4" at bounding box center [346, 497] width 1 height 11
radio input "true"
click at [286, 565] on button "Next" at bounding box center [346, 586] width 225 height 55
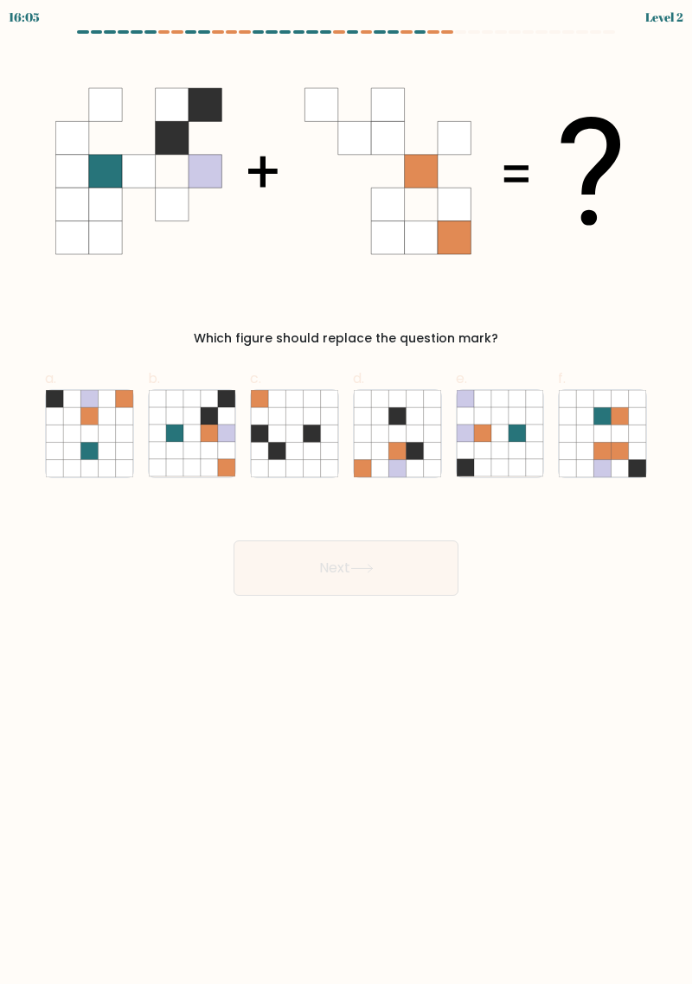
click at [67, 427] on icon at bounding box center [71, 433] width 17 height 17
click at [346, 492] on input "a." at bounding box center [346, 497] width 1 height 11
radio input "true"
click at [288, 570] on button "Next" at bounding box center [346, 568] width 225 height 55
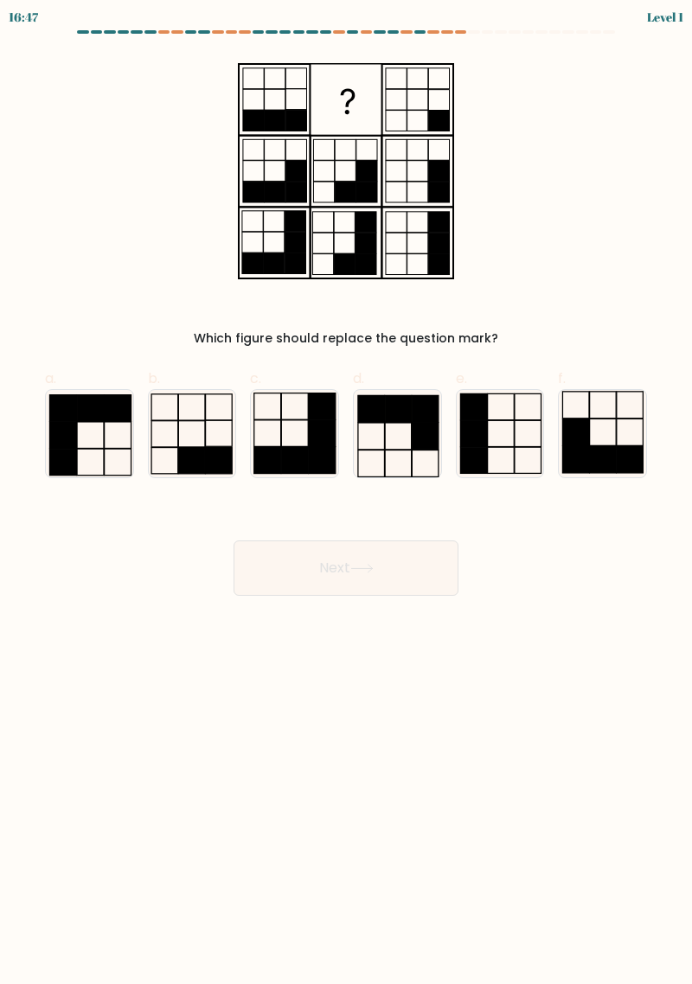
click at [281, 451] on rect at bounding box center [267, 460] width 27 height 26
click at [346, 492] on input "c." at bounding box center [346, 497] width 1 height 11
radio input "true"
click at [303, 564] on button "Next" at bounding box center [346, 568] width 225 height 55
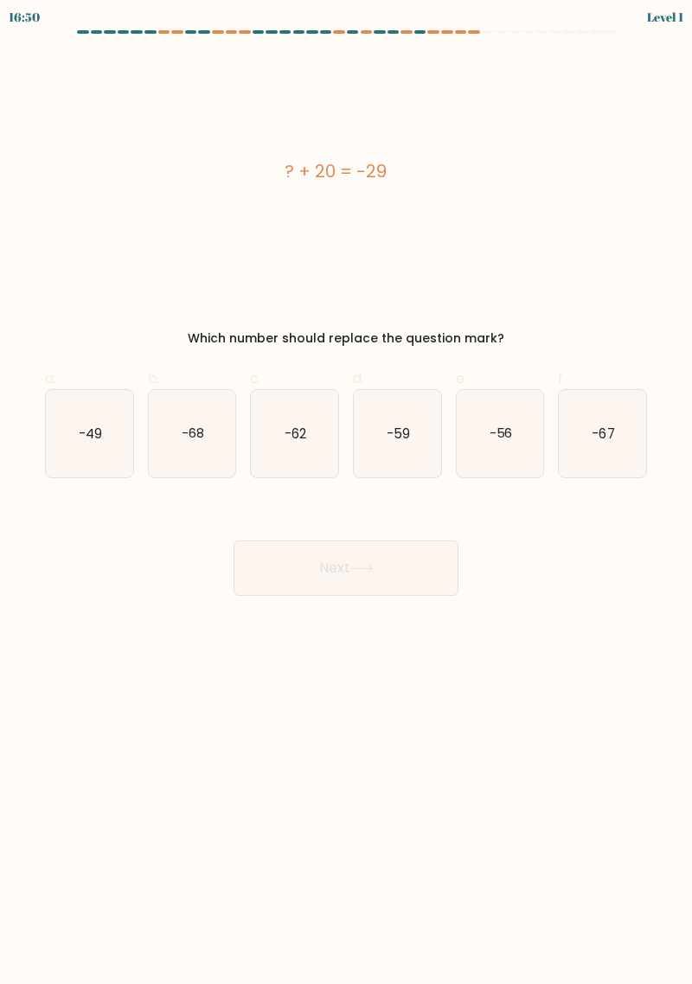
click at [76, 410] on icon "-49" at bounding box center [89, 433] width 87 height 87
click at [346, 492] on input "a. -49" at bounding box center [346, 497] width 1 height 11
radio input "true"
click at [284, 580] on button "Next" at bounding box center [346, 568] width 225 height 55
click at [272, 574] on button "Next" at bounding box center [346, 568] width 225 height 55
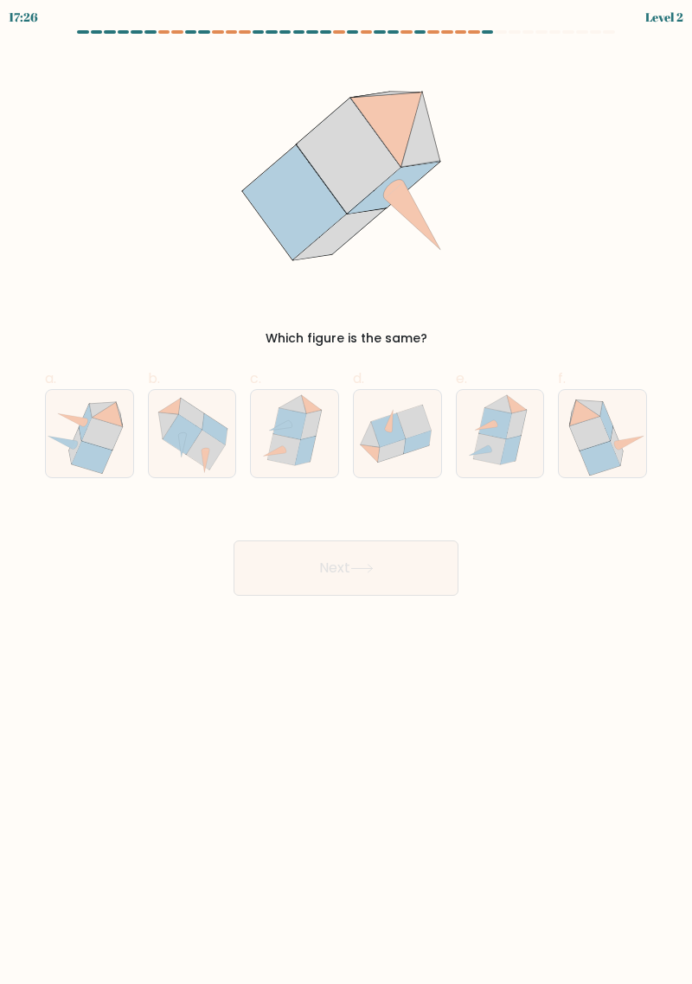
click at [599, 421] on icon at bounding box center [590, 434] width 41 height 34
click at [347, 492] on input "f." at bounding box center [346, 497] width 1 height 11
radio input "true"
click at [277, 565] on button "Next" at bounding box center [346, 568] width 225 height 55
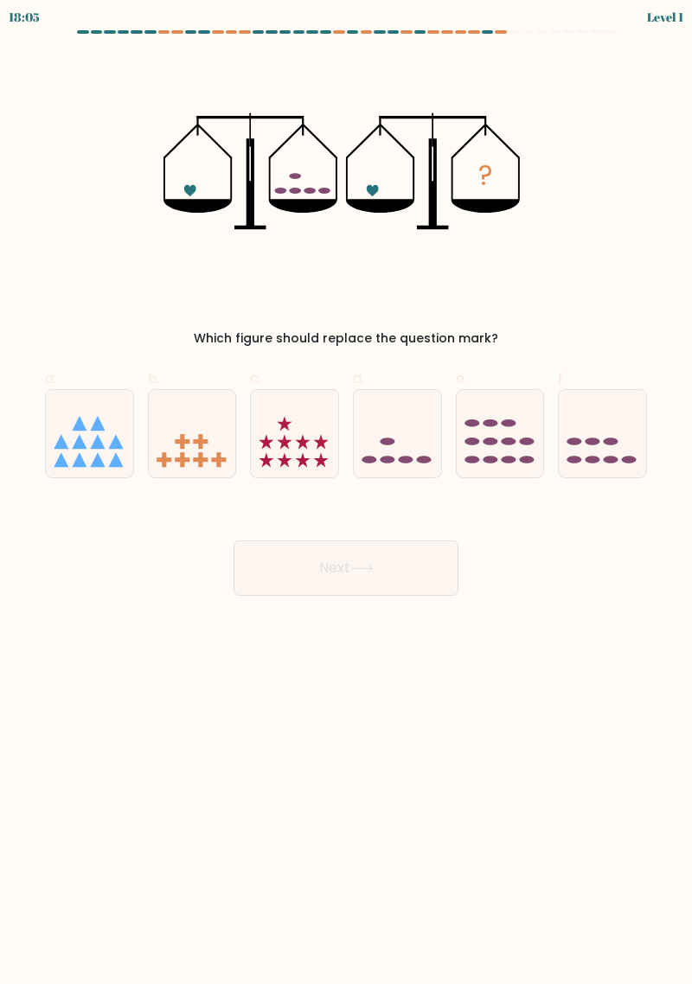
click at [418, 437] on icon at bounding box center [397, 434] width 87 height 72
click at [347, 492] on input "d." at bounding box center [346, 497] width 1 height 11
radio input "true"
click at [279, 565] on button "Next" at bounding box center [346, 568] width 225 height 55
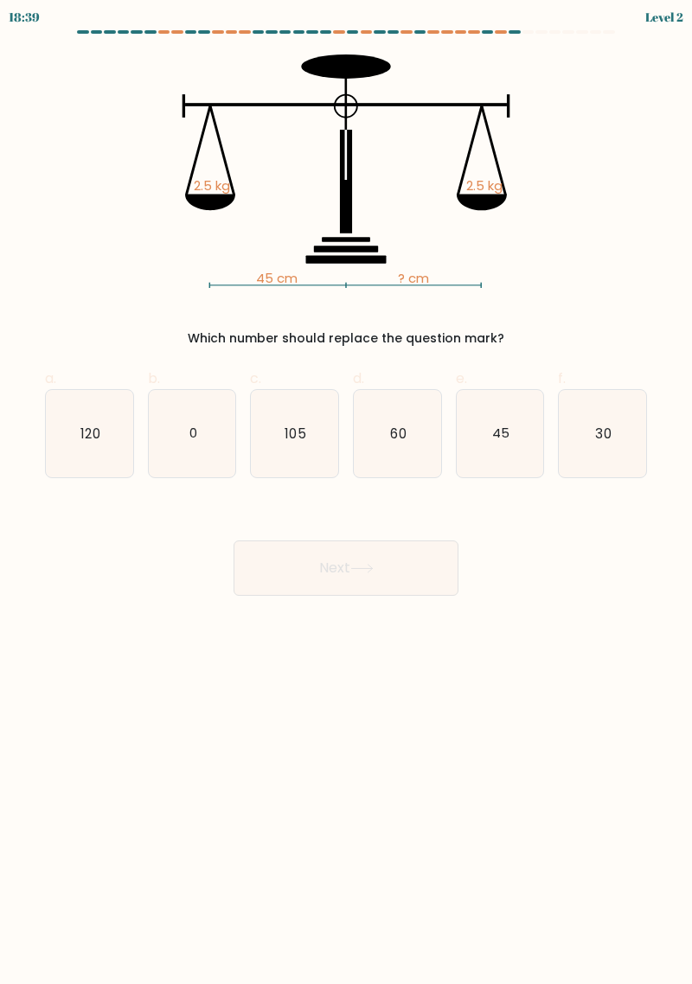
click at [497, 450] on icon "45" at bounding box center [500, 433] width 87 height 87
click at [347, 492] on input "e. 45" at bounding box center [346, 497] width 1 height 11
radio input "true"
click at [278, 568] on button "Next" at bounding box center [346, 568] width 225 height 55
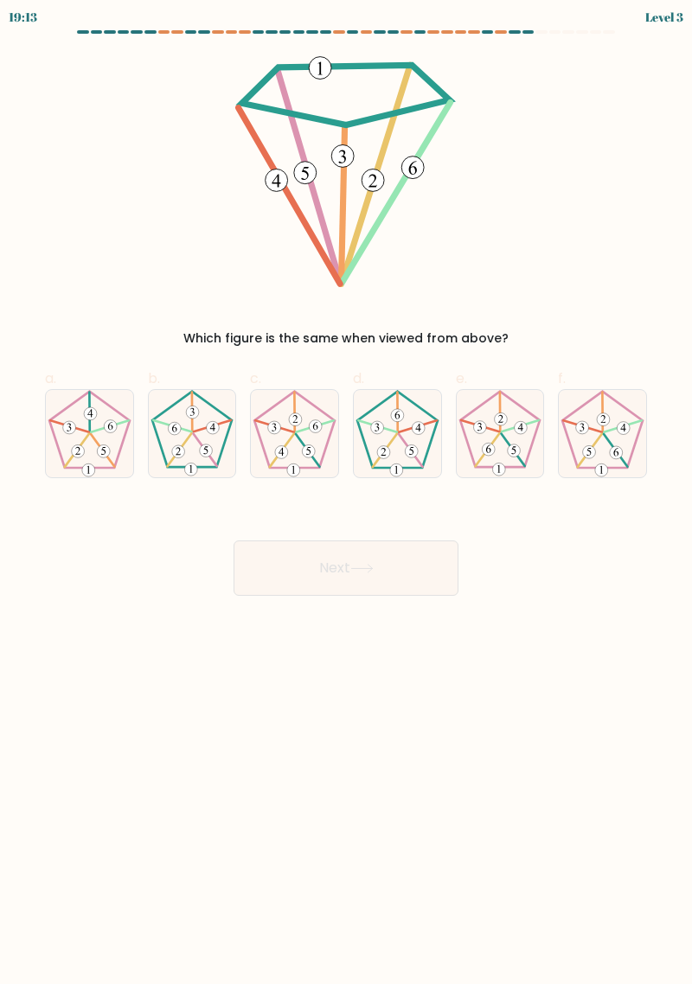
click at [591, 425] on icon at bounding box center [602, 433] width 87 height 87
click at [347, 492] on input "f." at bounding box center [346, 497] width 1 height 11
radio input "true"
click at [279, 571] on button "Next" at bounding box center [346, 568] width 225 height 55
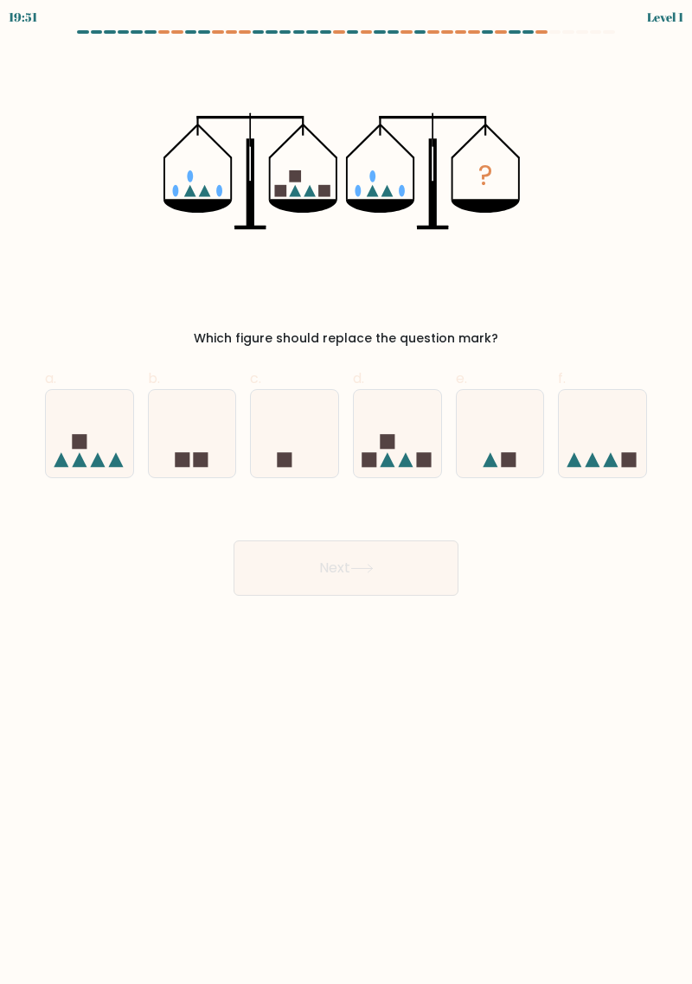
click at [419, 438] on icon at bounding box center [397, 434] width 87 height 72
click at [347, 492] on input "d." at bounding box center [346, 497] width 1 height 11
radio input "true"
click at [298, 566] on button "Next" at bounding box center [346, 568] width 225 height 55
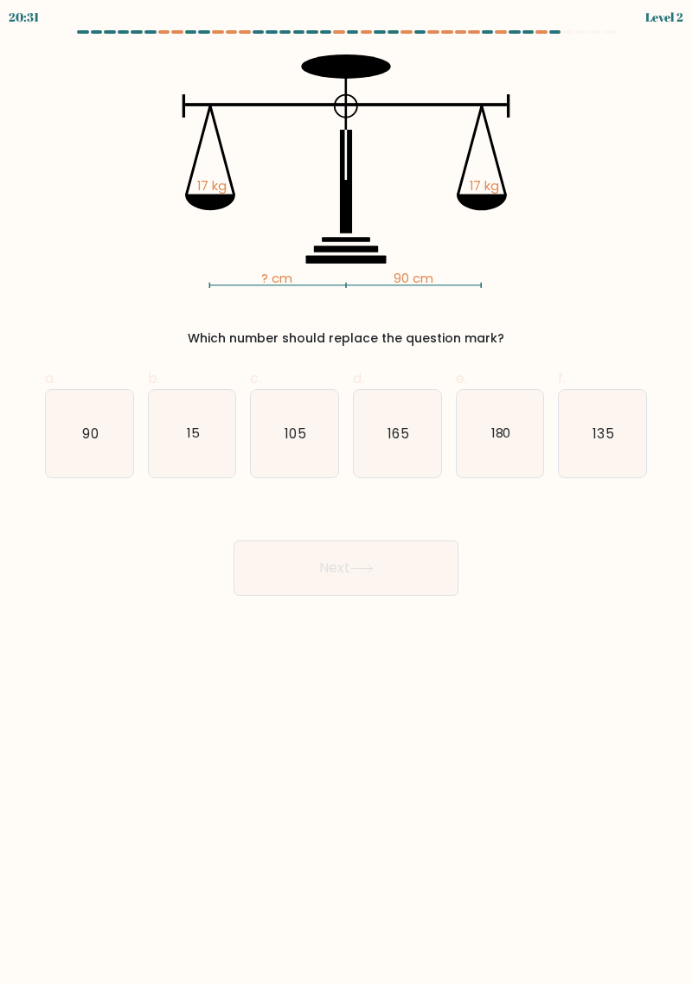
click at [68, 430] on icon "90" at bounding box center [89, 433] width 87 height 87
click at [346, 492] on input "a. 90" at bounding box center [346, 497] width 1 height 11
radio input "true"
click at [291, 568] on button "Next" at bounding box center [346, 568] width 225 height 55
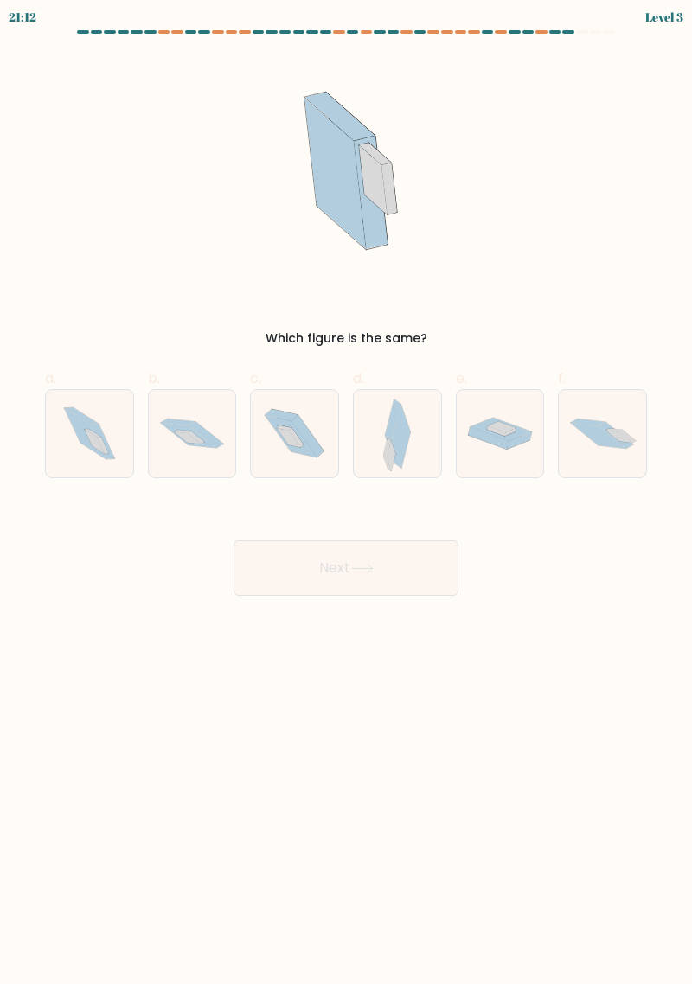
click at [591, 419] on icon at bounding box center [602, 434] width 87 height 59
click at [347, 492] on input "f." at bounding box center [346, 497] width 1 height 11
radio input "true"
click at [281, 575] on button "Next" at bounding box center [346, 568] width 225 height 55
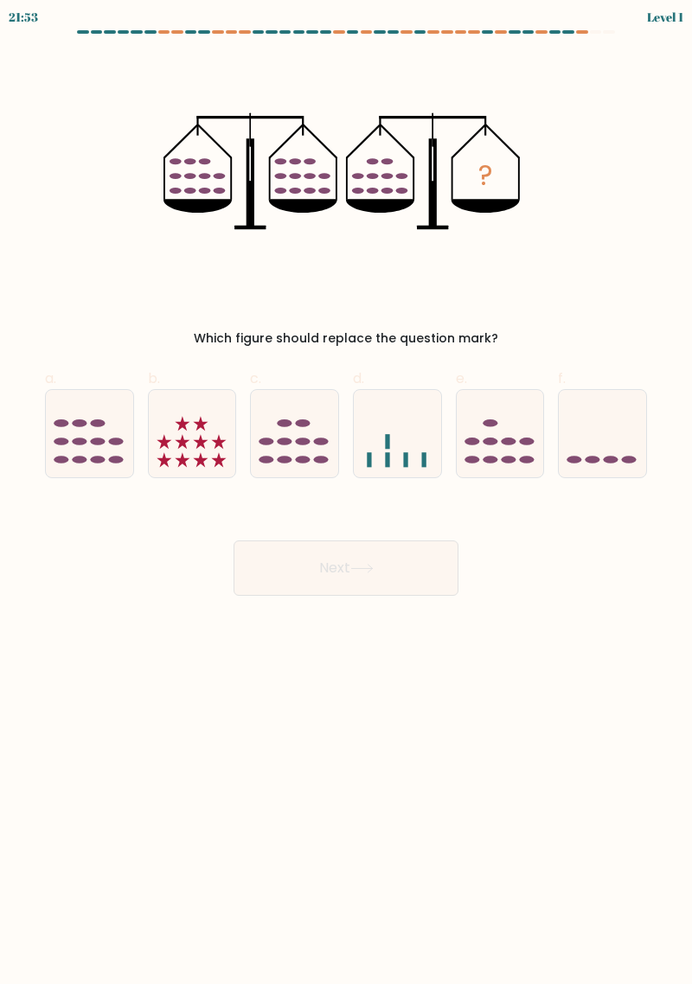
click at [491, 424] on ellipse at bounding box center [490, 424] width 15 height 8
click at [347, 492] on input "e." at bounding box center [346, 497] width 1 height 11
radio input "true"
click at [276, 574] on button "Next" at bounding box center [346, 568] width 225 height 55
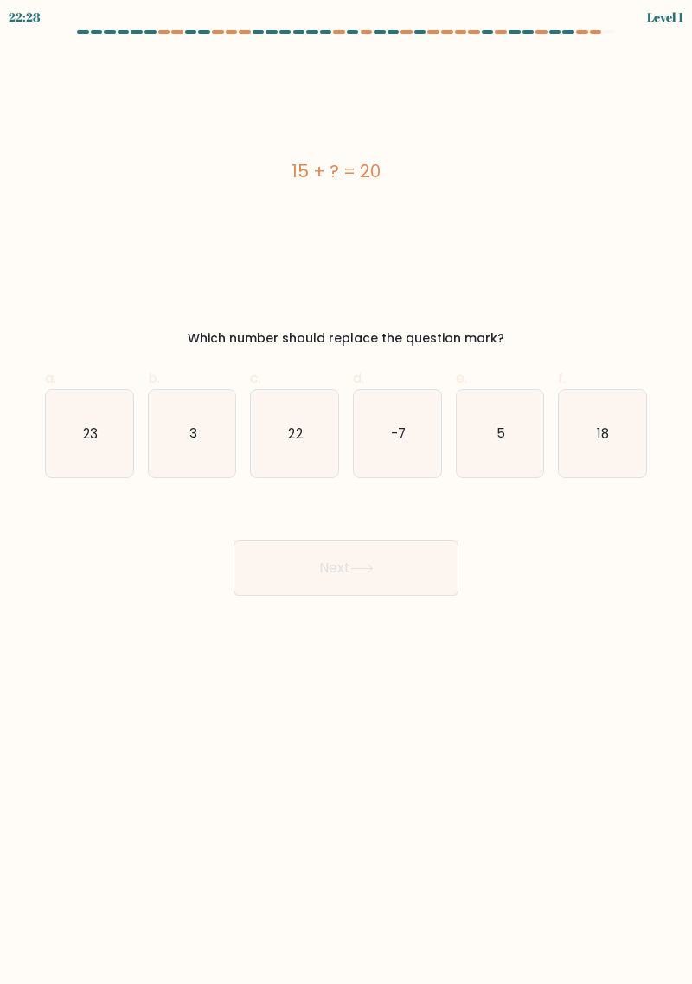
click at [484, 428] on icon "5" at bounding box center [500, 433] width 87 height 87
click at [347, 492] on input "e. 5" at bounding box center [346, 497] width 1 height 11
radio input "true"
click at [273, 576] on button "Next" at bounding box center [346, 568] width 225 height 55
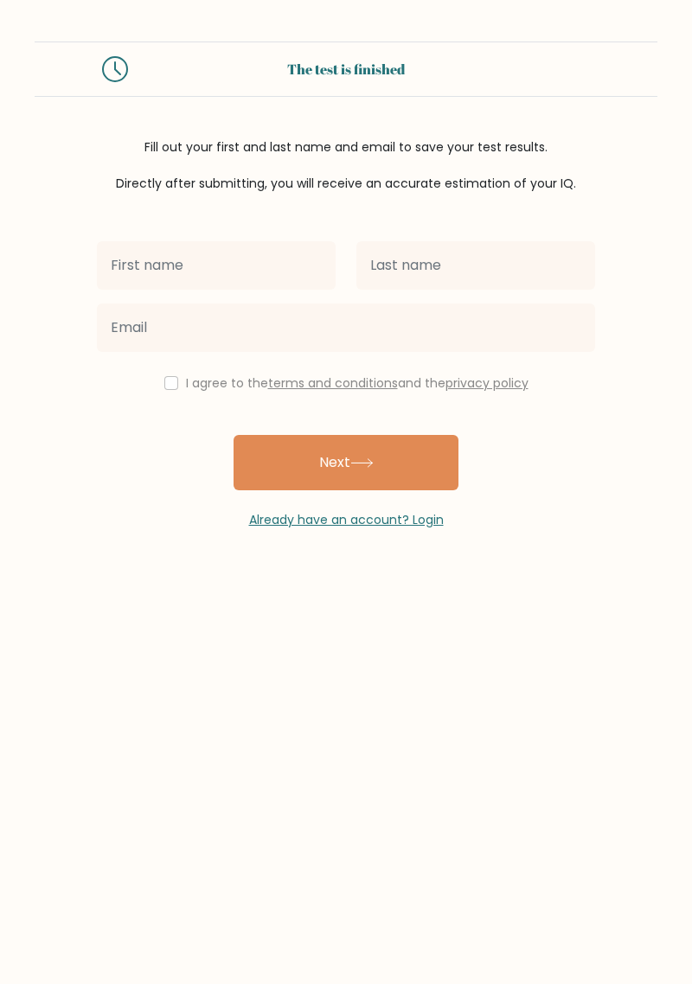
click at [136, 259] on input "text" at bounding box center [216, 265] width 239 height 48
type input "Diojoe"
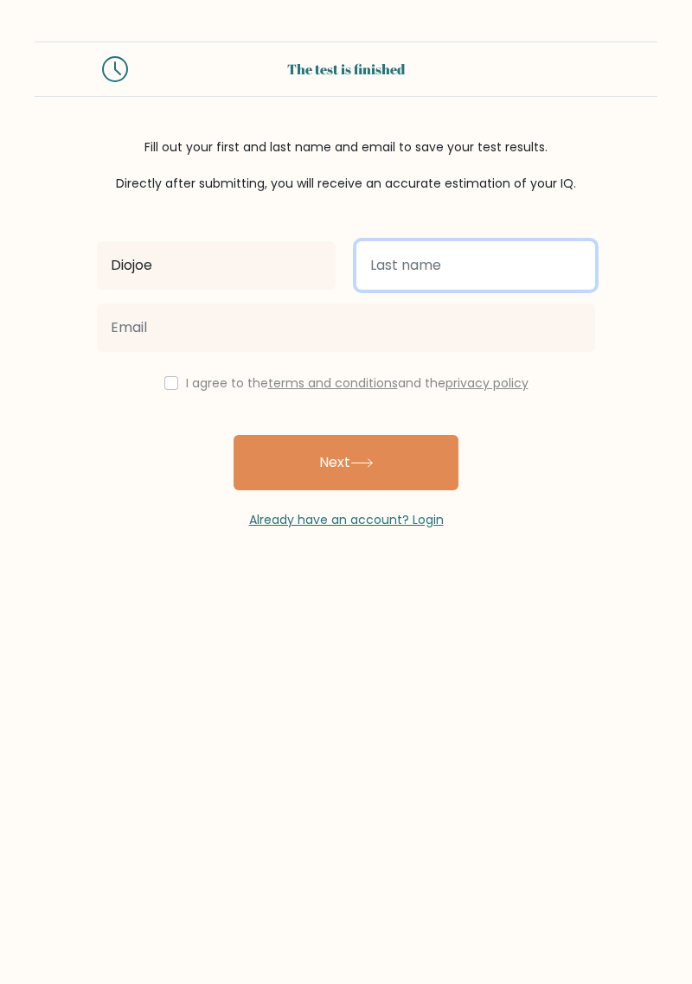
click at [533, 256] on input "text" at bounding box center [475, 265] width 239 height 48
type input "[PERSON_NAME]"
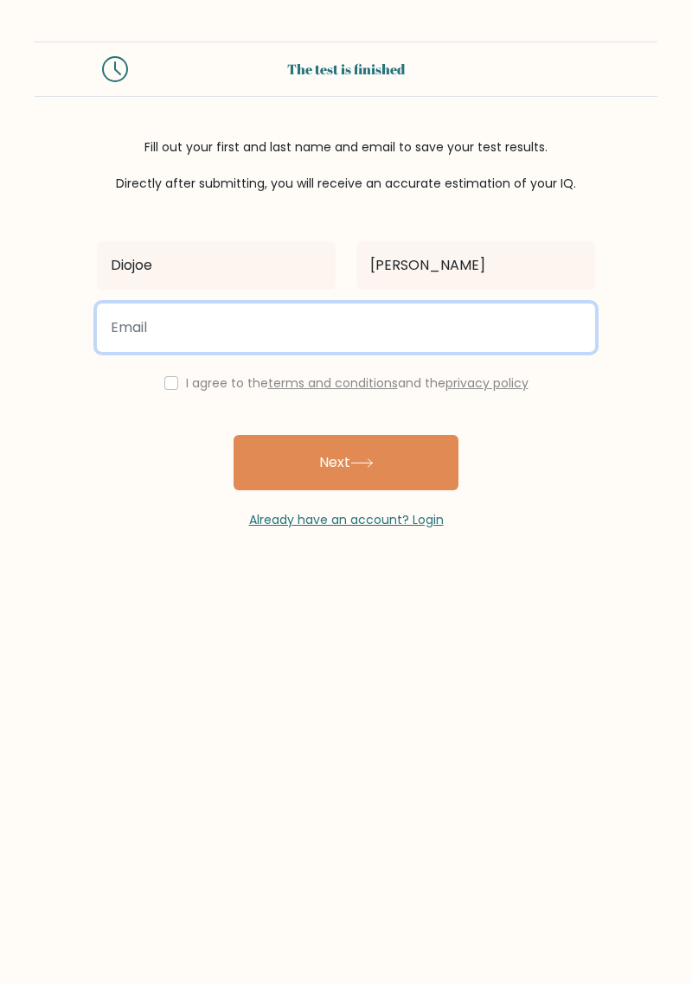
click at [135, 319] on input "email" at bounding box center [346, 328] width 498 height 48
type input "[EMAIL_ADDRESS][DOMAIN_NAME]"
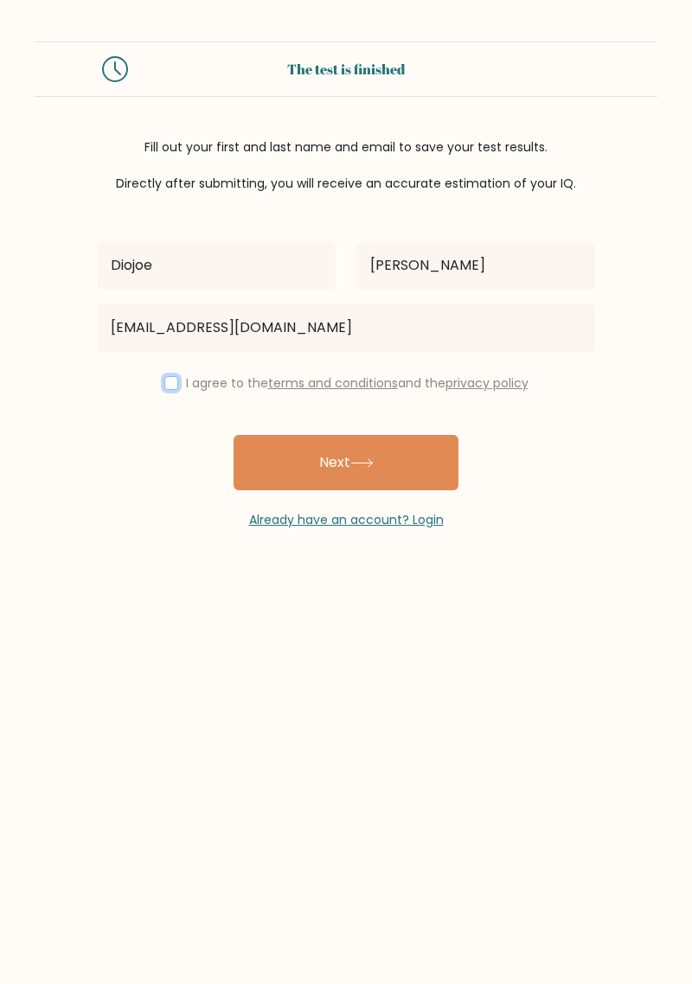
click at [167, 376] on input "checkbox" at bounding box center [171, 383] width 14 height 14
checkbox input "true"
click at [271, 471] on button "Next" at bounding box center [346, 462] width 225 height 55
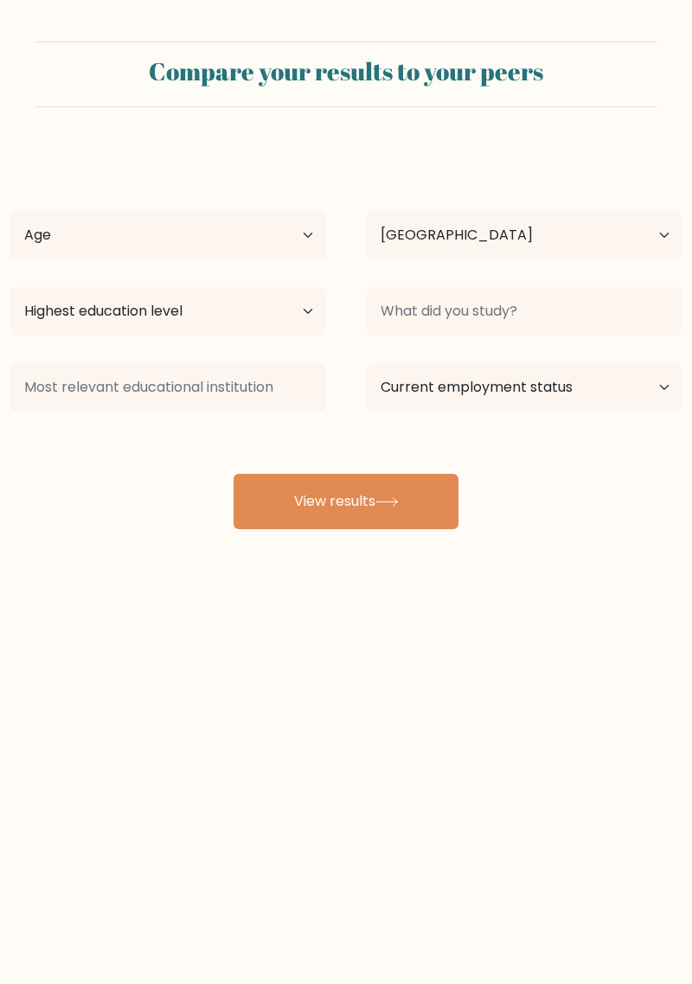
select select "PH"
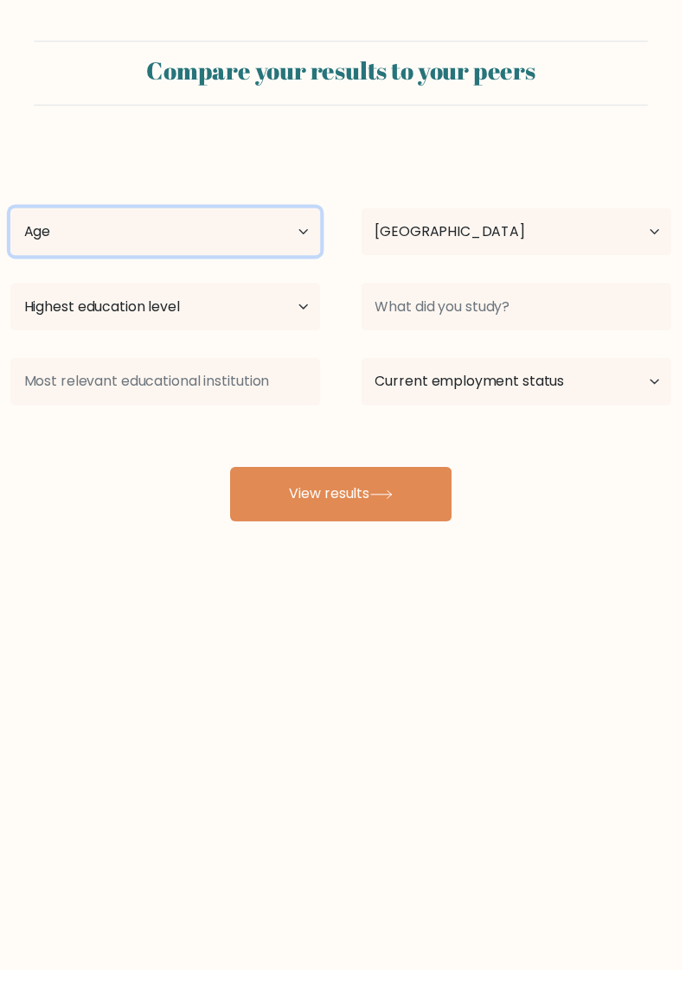
click at [104, 238] on select "Age Under 18 years old 18-24 years old 25-34 years old 35-44 years old 45-54 ye…" at bounding box center [167, 235] width 315 height 48
click at [10, 211] on select "Age Under 18 years old 18-24 years old 25-34 years old 35-44 years old 45-54 ye…" at bounding box center [167, 235] width 315 height 48
click at [73, 236] on select "Age Under 18 years old 18-24 years old 25-34 years old 35-44 years old 45-54 ye…" at bounding box center [167, 235] width 315 height 48
select select "25_34"
click at [10, 211] on select "Age Under 18 years old 18-24 years old 25-34 years old 35-44 years old 45-54 ye…" at bounding box center [167, 235] width 315 height 48
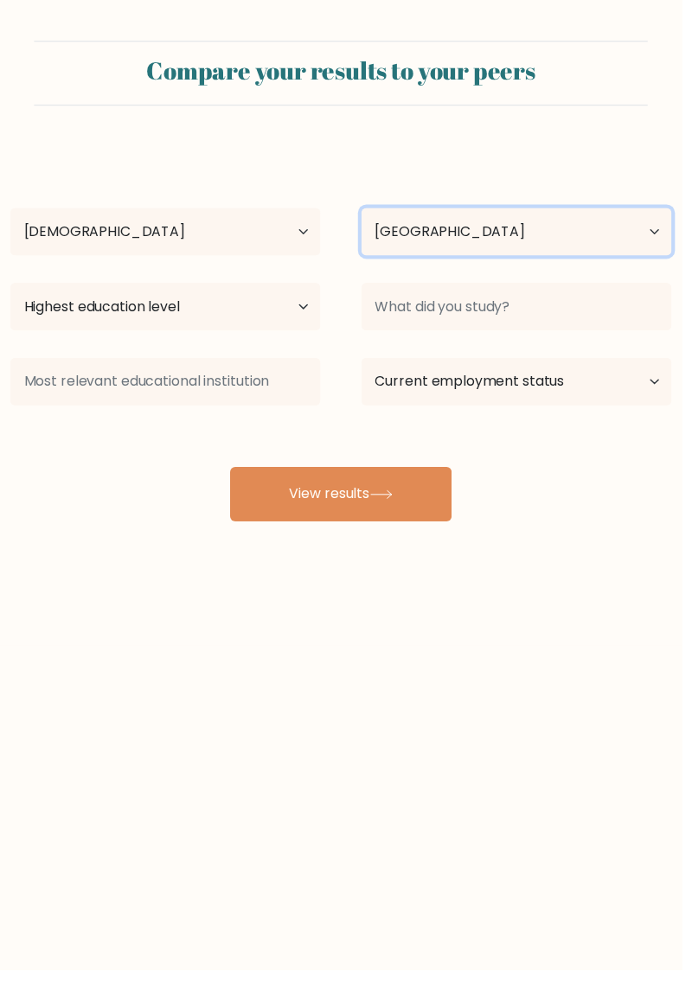
click at [630, 236] on select "Country Afghanistan Albania Algeria American Samoa Andorra Angola Anguilla Anta…" at bounding box center [524, 235] width 315 height 48
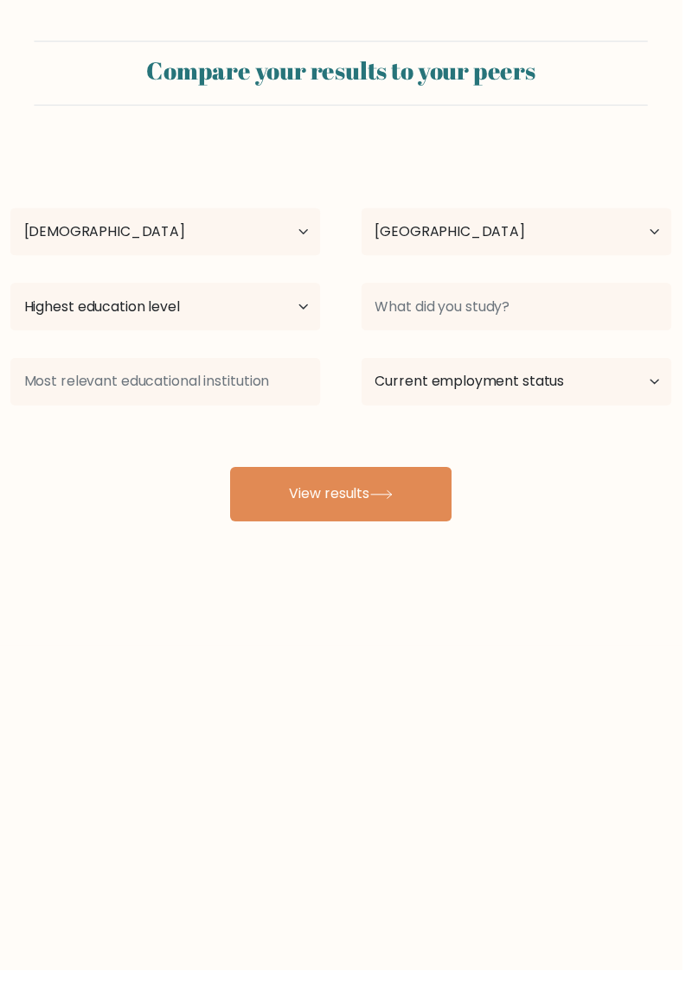
click at [86, 510] on div "Diojoe Lopez Age Under 18 years old 18-24 years old 25-34 years old 35-44 years…" at bounding box center [346, 339] width 692 height 381
click at [77, 311] on select "Highest education level No schooling Primary Lower Secondary Upper Secondary Oc…" at bounding box center [167, 311] width 315 height 48
select select "bachelors_degree"
click at [10, 287] on select "Highest education level No schooling Primary Lower Secondary Upper Secondary Oc…" at bounding box center [167, 311] width 315 height 48
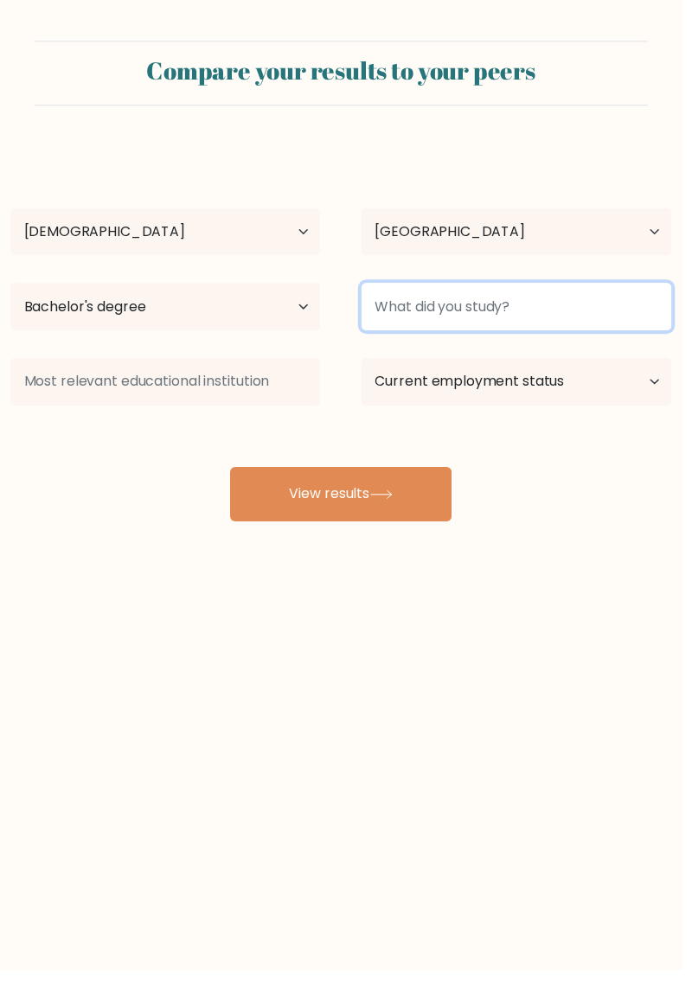
click at [559, 309] on input at bounding box center [524, 311] width 315 height 48
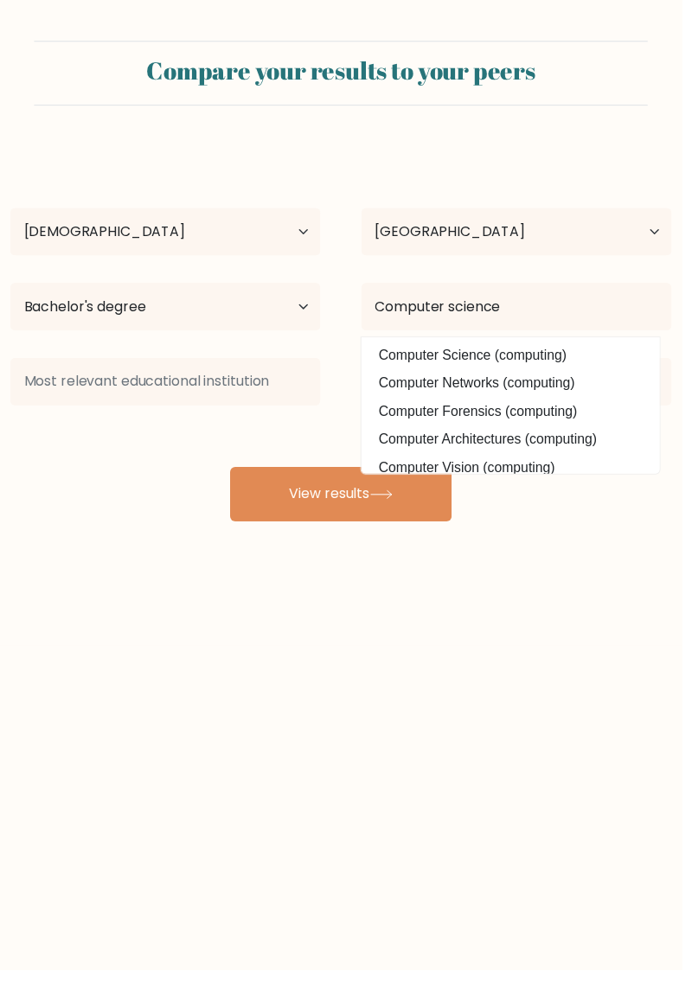
click at [608, 370] on option "Computer Science (computing)" at bounding box center [518, 361] width 294 height 28
type input "Computer Science"
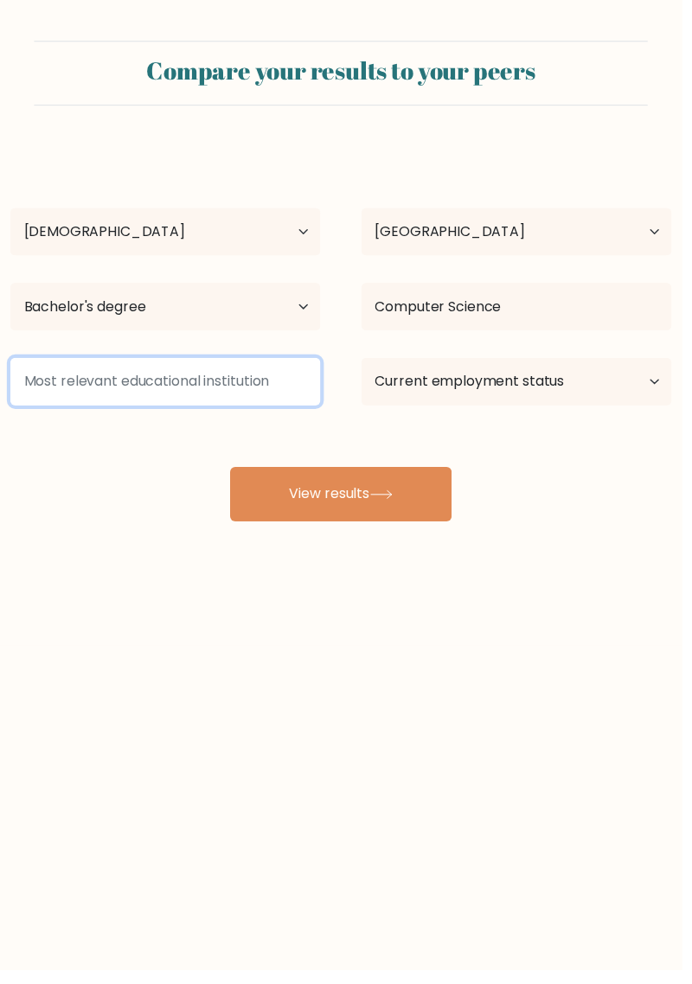
click at [55, 393] on input at bounding box center [167, 387] width 315 height 48
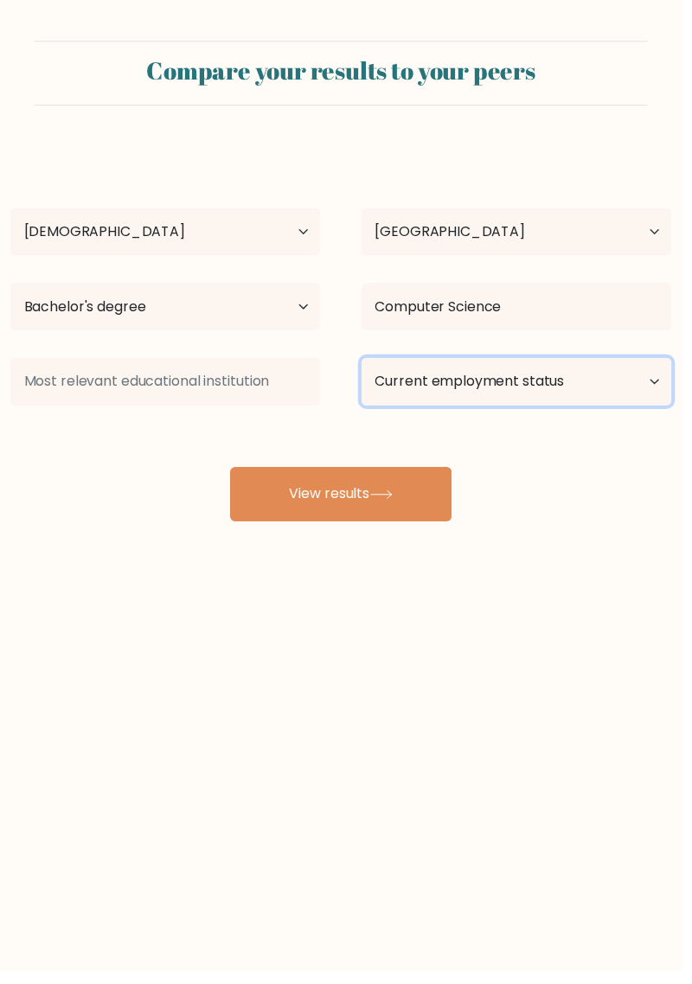
click at [609, 368] on select "Current employment status Employed Student Retired Other / prefer not to answer" at bounding box center [524, 387] width 315 height 48
click at [106, 454] on div "Diojoe Lopez Age Under 18 years old 18-24 years old 25-34 years old 35-44 years…" at bounding box center [346, 339] width 692 height 381
click at [542, 390] on select "Current employment status Employed Student Retired Other / prefer not to answer" at bounding box center [524, 387] width 315 height 48
click at [367, 363] on select "Current employment status Employed Student Retired Other / prefer not to answer" at bounding box center [524, 387] width 315 height 48
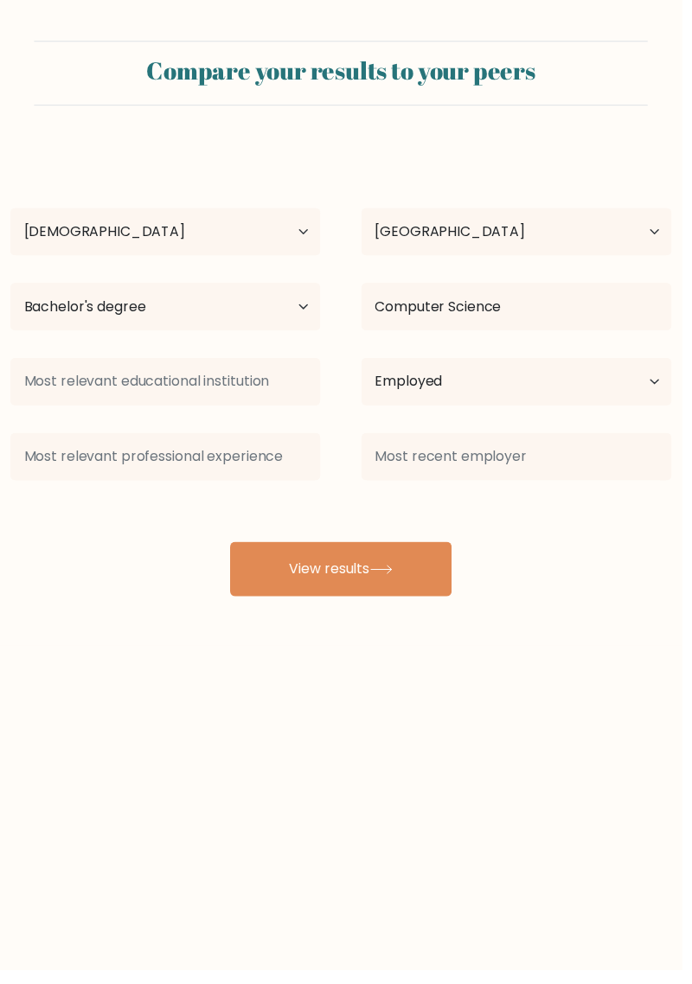
click at [262, 510] on div "Diojoe Lopez Age Under 18 years old 18-24 years old 25-34 years old 35-44 years…" at bounding box center [346, 377] width 692 height 457
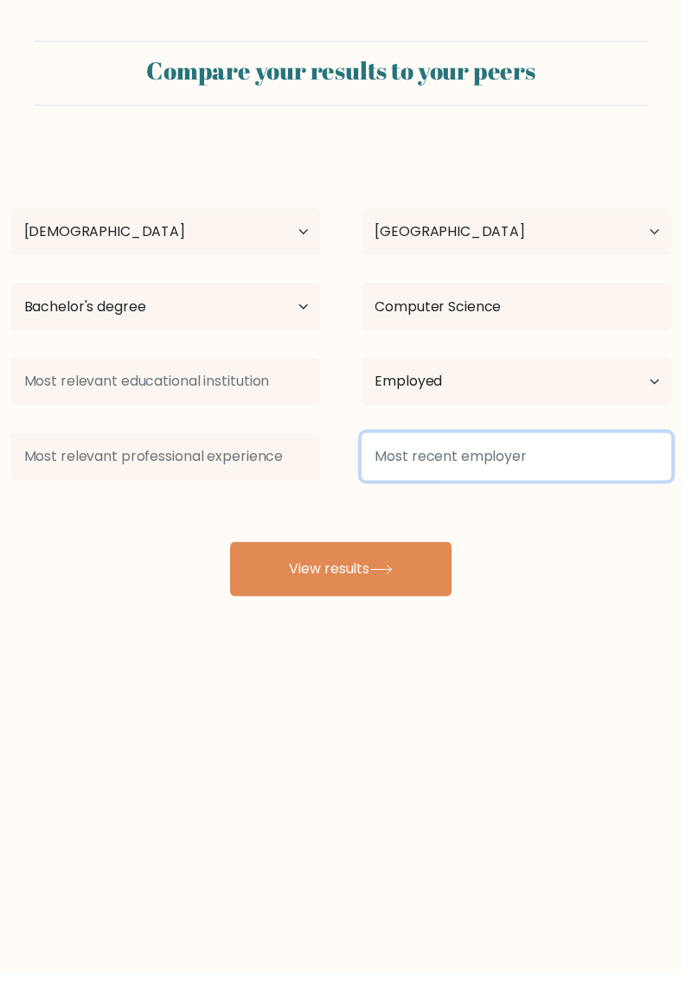
click at [565, 464] on input at bounding box center [524, 463] width 315 height 48
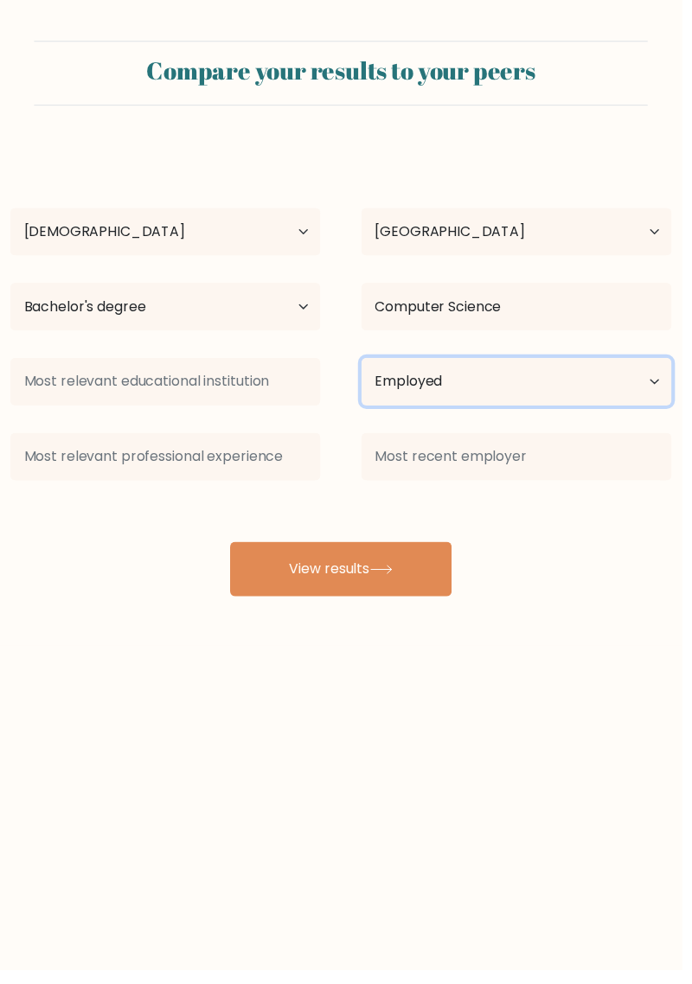
click at [603, 381] on select "Current employment status Employed Student Retired Other / prefer not to answer" at bounding box center [524, 387] width 315 height 48
click at [367, 363] on select "Current employment status Employed Student Retired Other / prefer not to answer" at bounding box center [524, 387] width 315 height 48
click at [566, 368] on select "Current employment status Employed Student Retired Other / prefer not to answer" at bounding box center [524, 387] width 315 height 48
select select "other"
click at [367, 363] on select "Current employment status Employed Student Retired Other / prefer not to answer" at bounding box center [524, 387] width 315 height 48
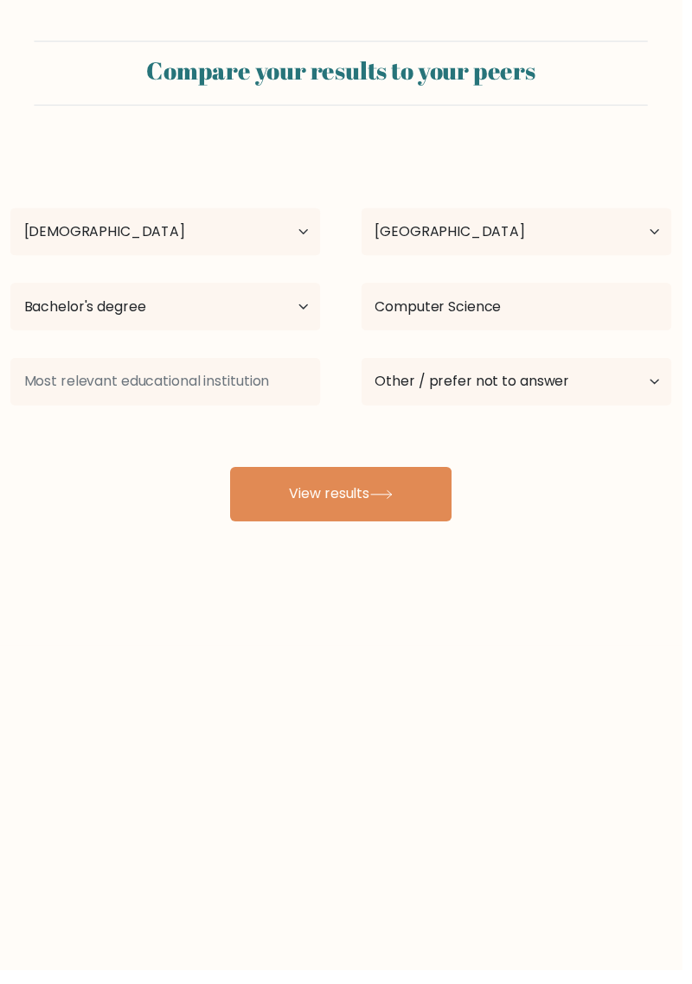
click at [263, 573] on div "Compare your results to your peers Diojoe Lopez Age Under 18 years old 18-24 ye…" at bounding box center [346, 328] width 692 height 656
click at [259, 519] on button "View results" at bounding box center [346, 501] width 225 height 55
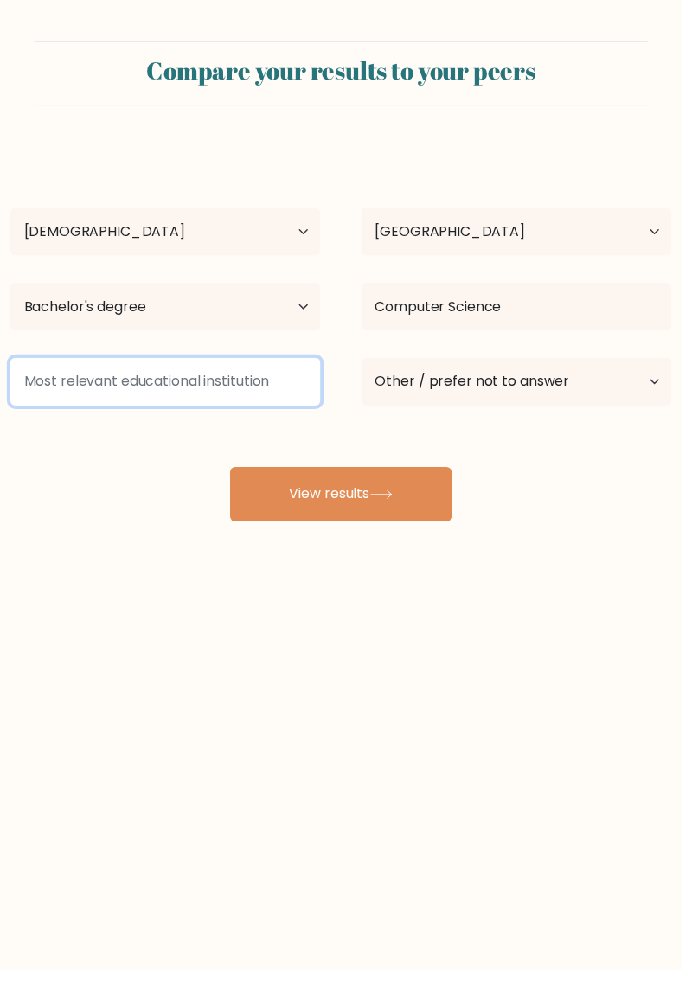
click at [46, 385] on input at bounding box center [167, 387] width 315 height 48
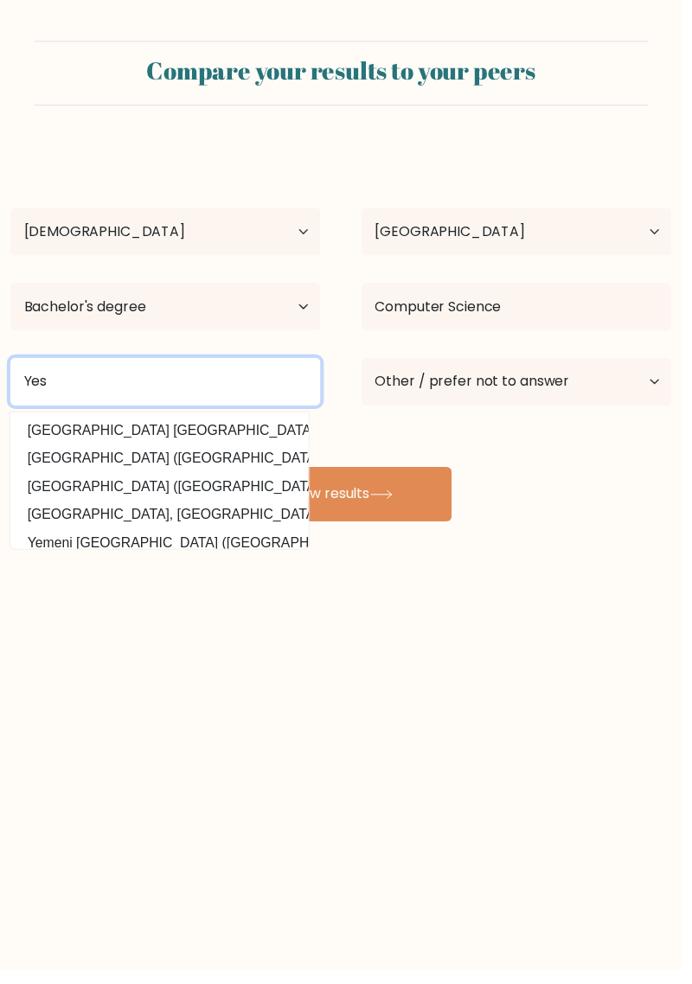
type input "Yes"
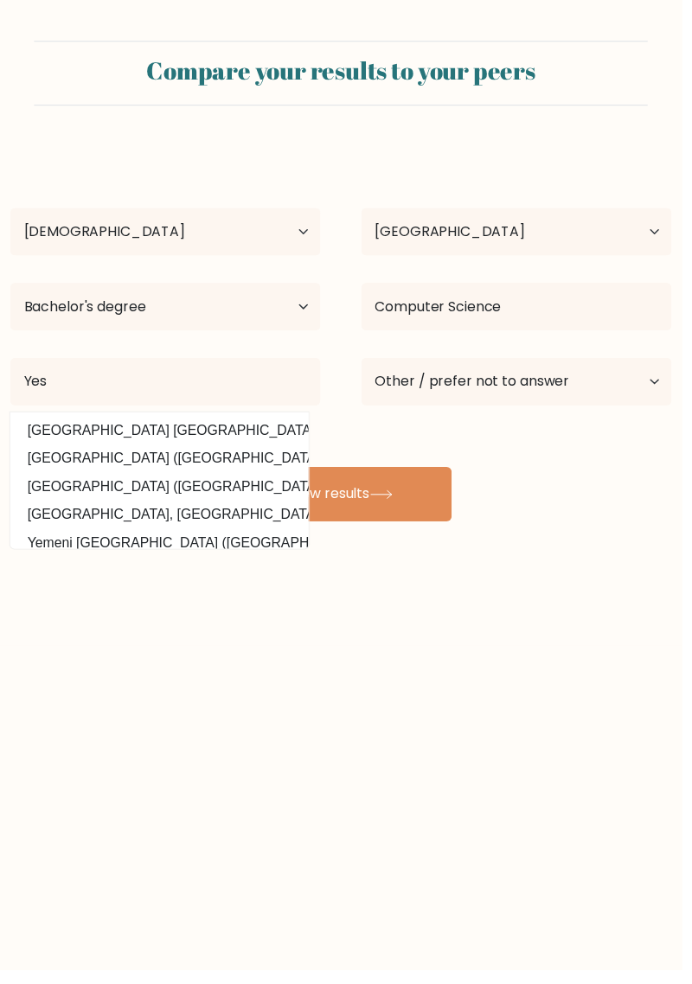
click at [435, 509] on button "View results" at bounding box center [346, 501] width 225 height 55
